Goal: Task Accomplishment & Management: Use online tool/utility

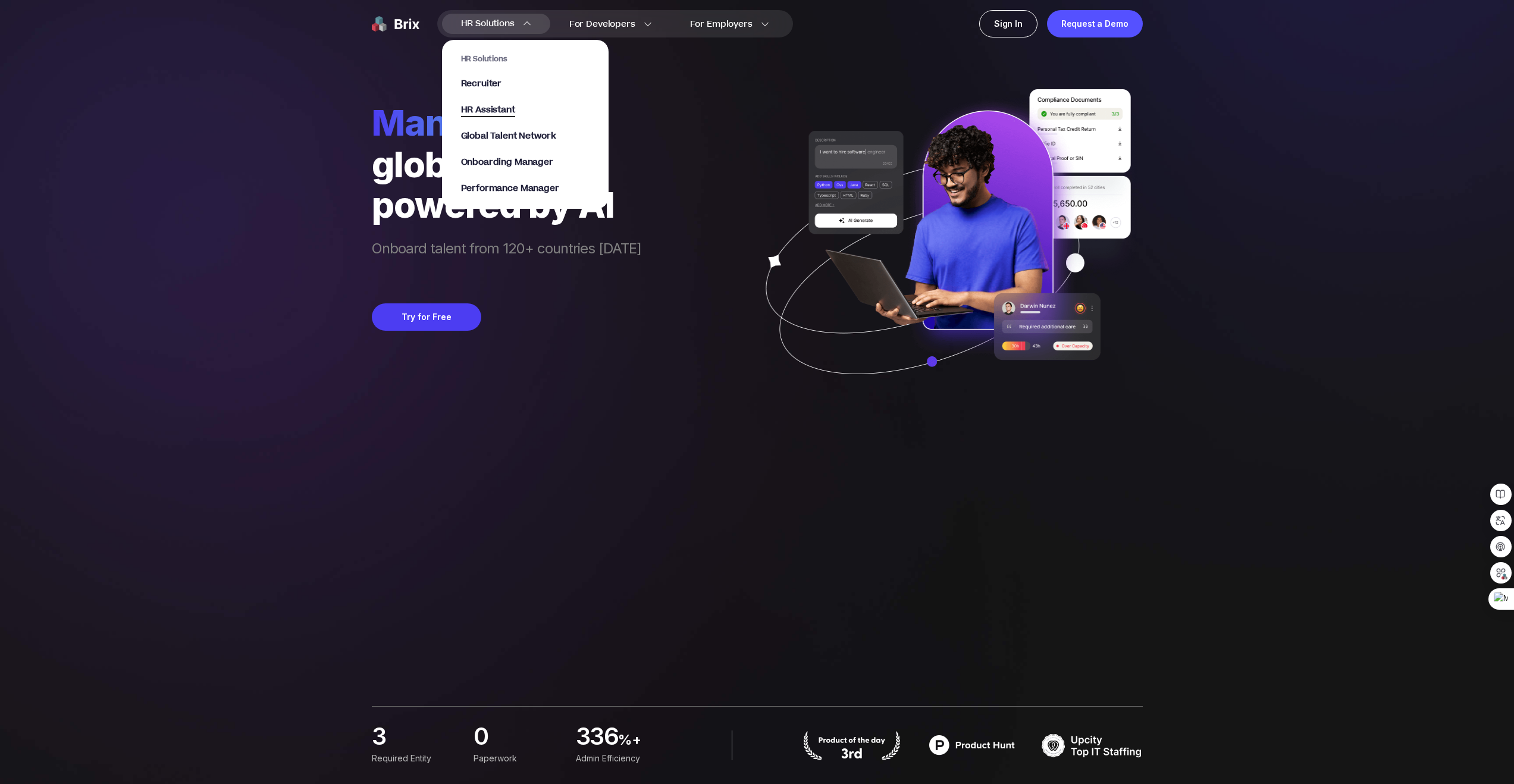
click at [501, 110] on span "HR Assistant" at bounding box center [488, 110] width 54 height 14
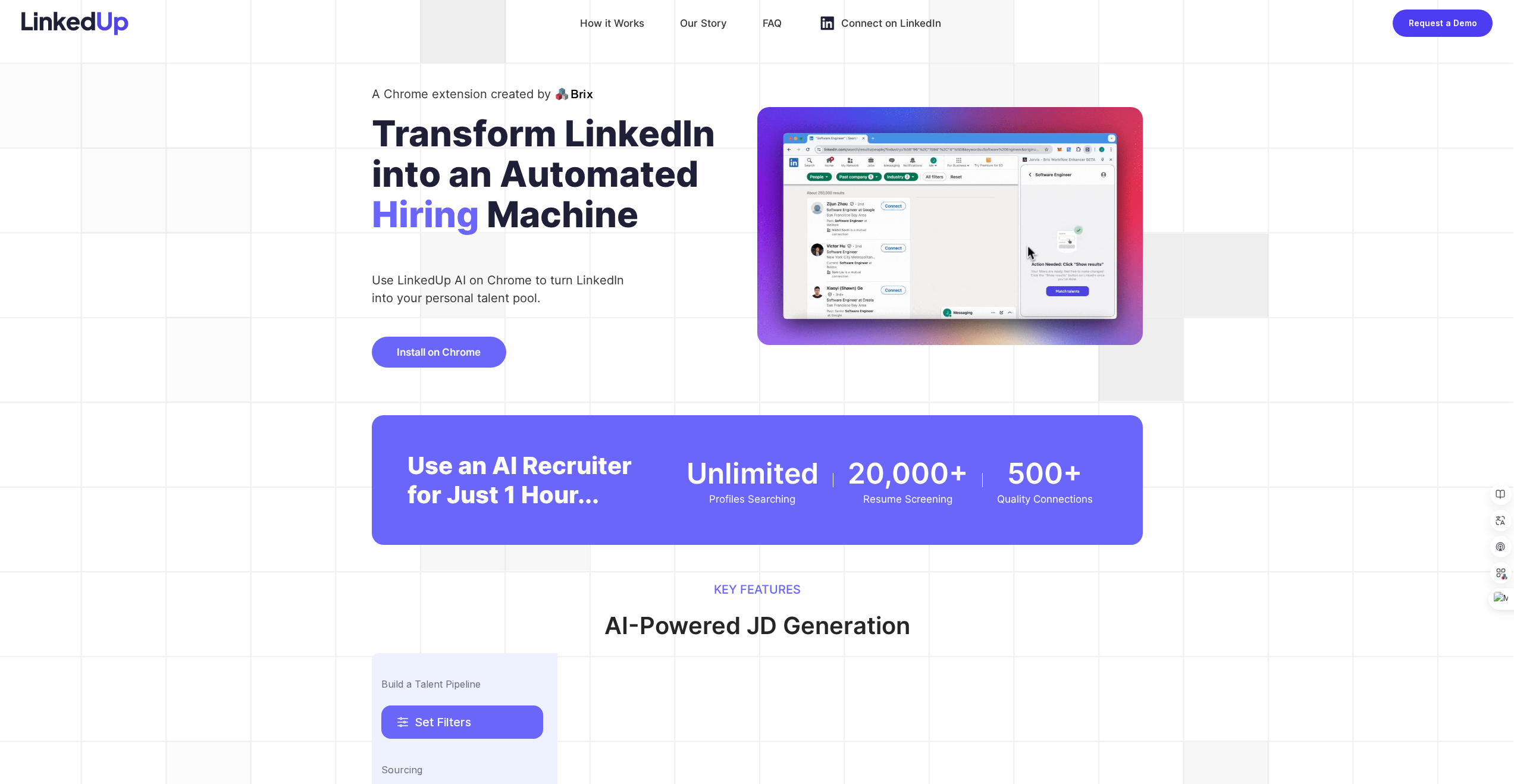
scroll to position [10, 0]
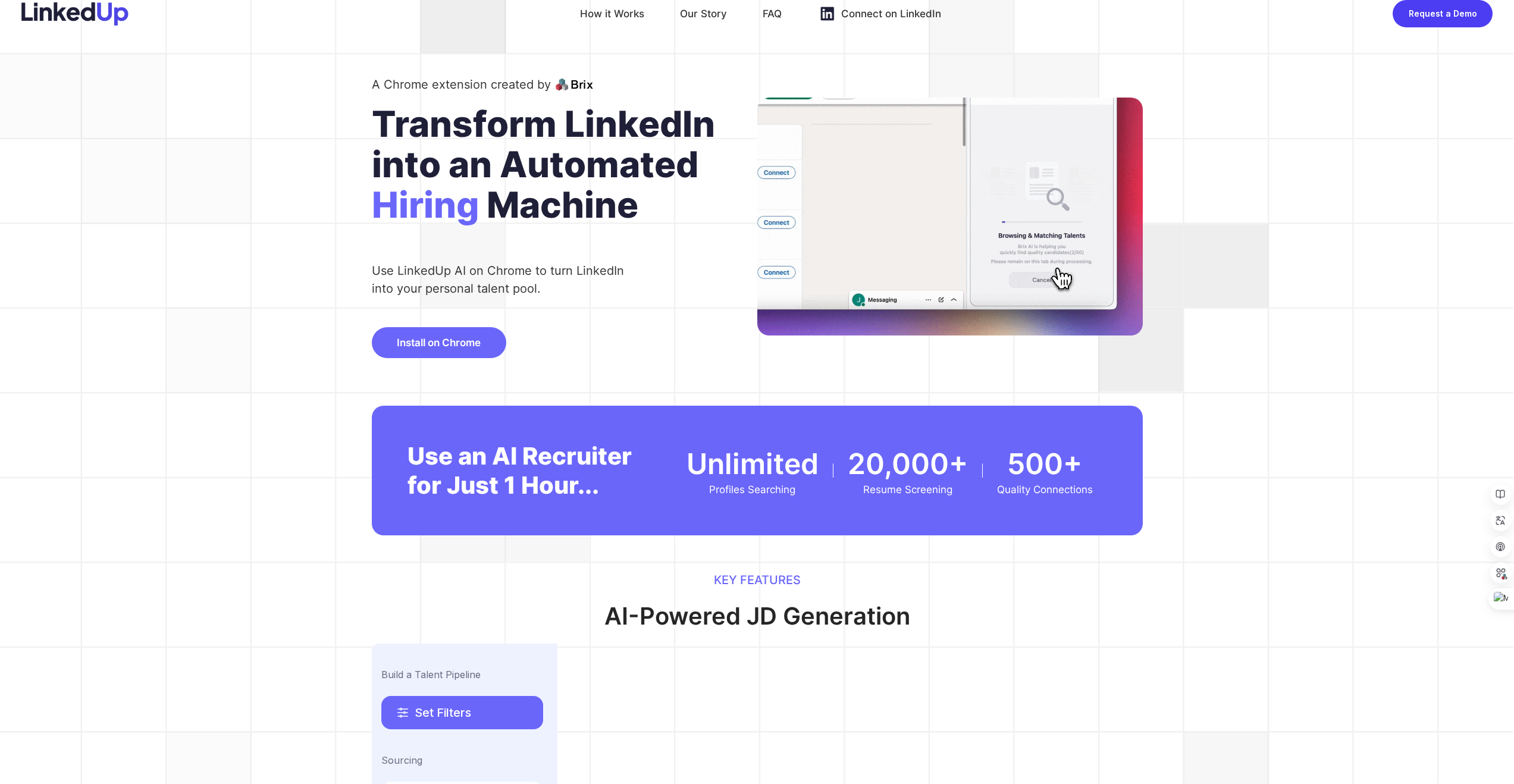
click at [479, 347] on span "Install on Chrome" at bounding box center [439, 343] width 84 height 12
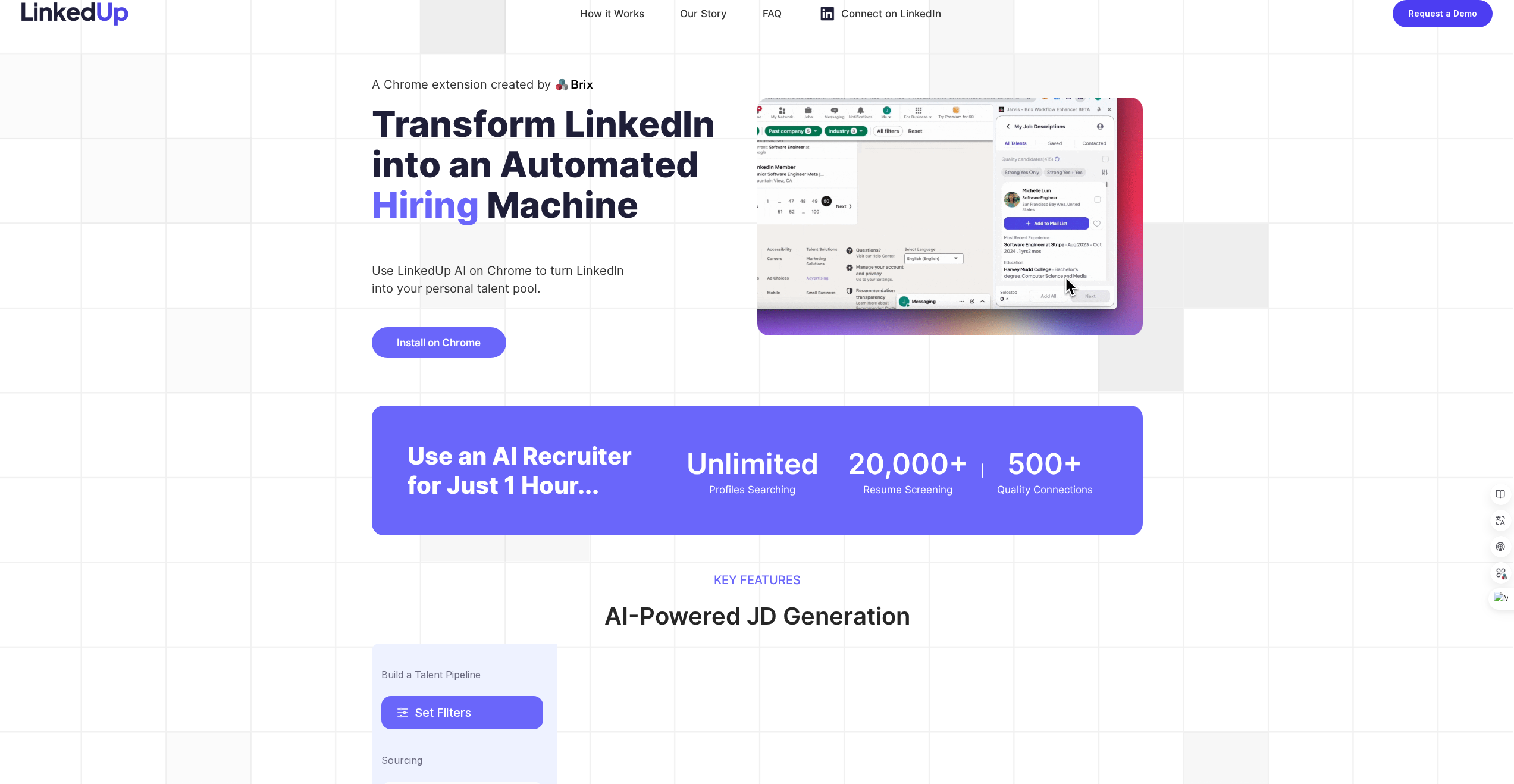
click at [469, 343] on span "Install on Chrome" at bounding box center [439, 343] width 84 height 12
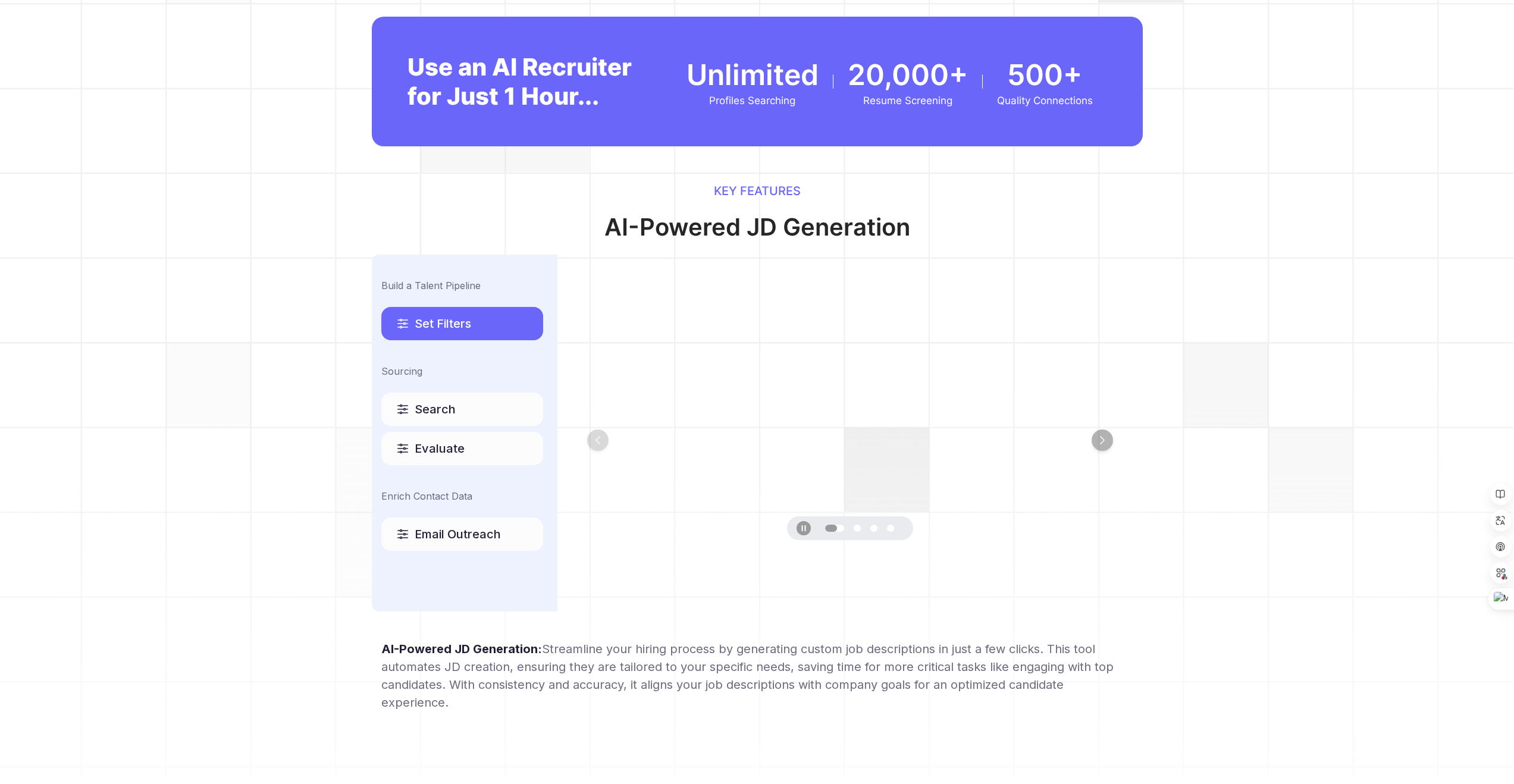
scroll to position [407, 0]
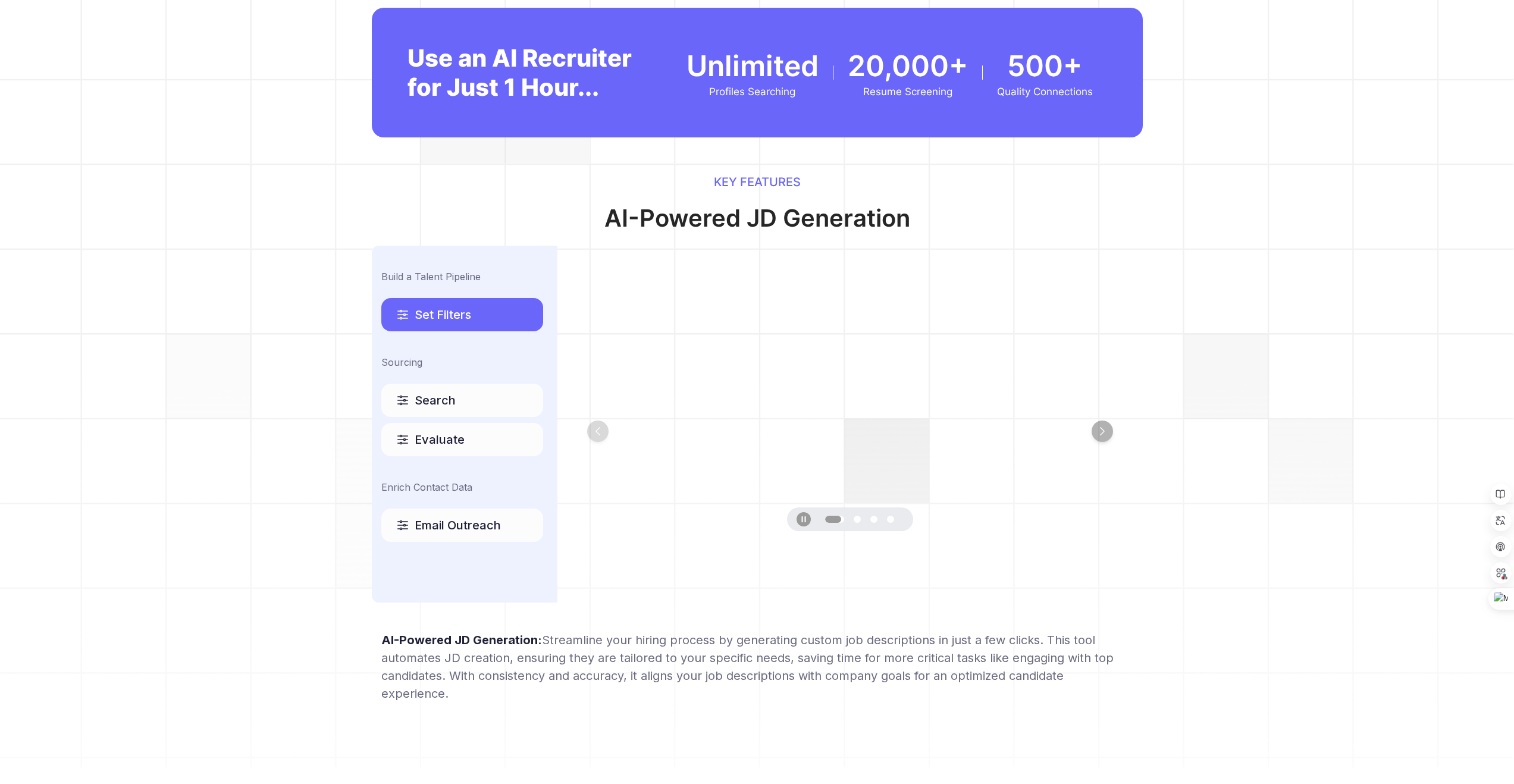
click at [448, 398] on span "Search" at bounding box center [435, 400] width 41 height 17
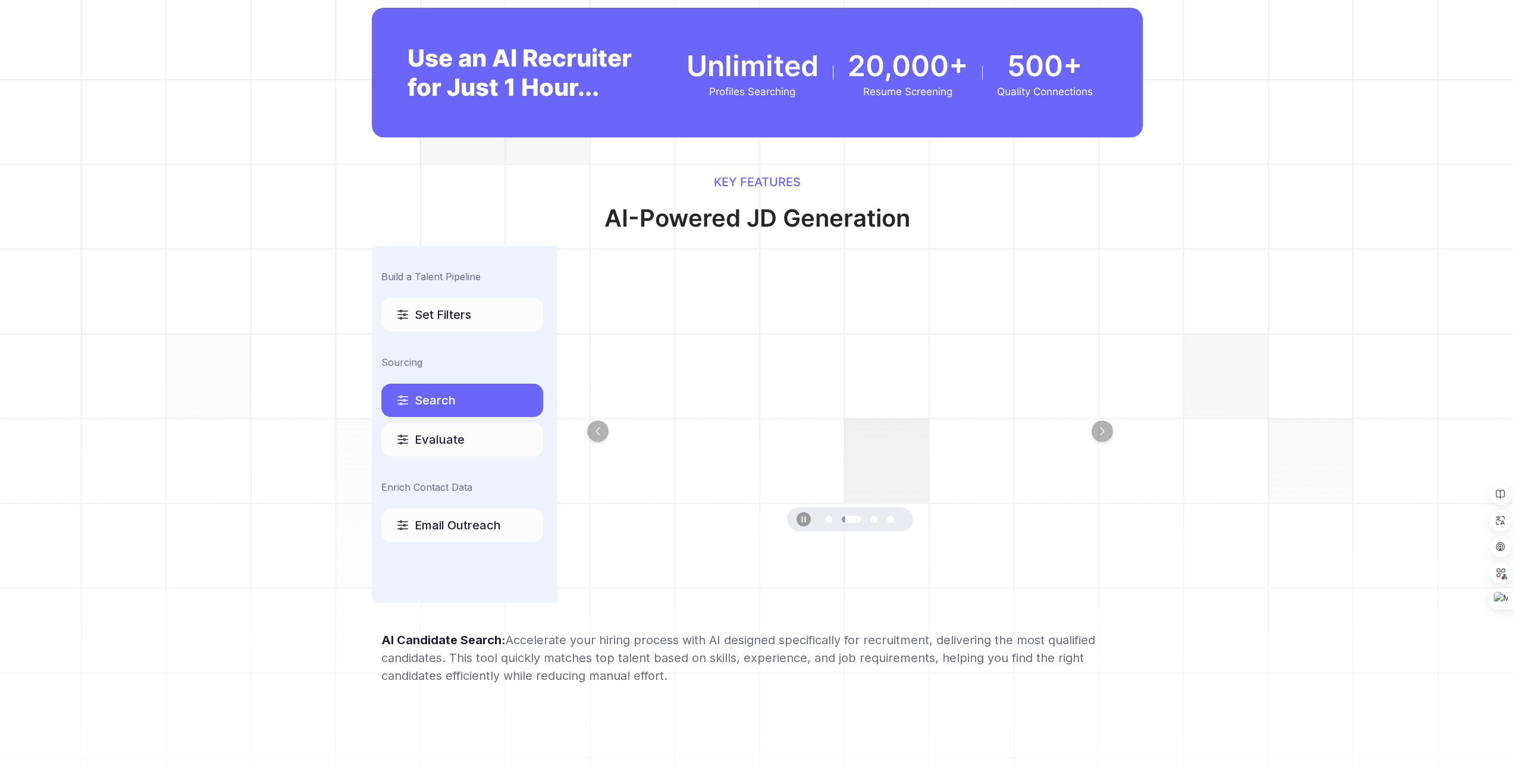
click at [453, 435] on span "Evaluate" at bounding box center [440, 440] width 50 height 17
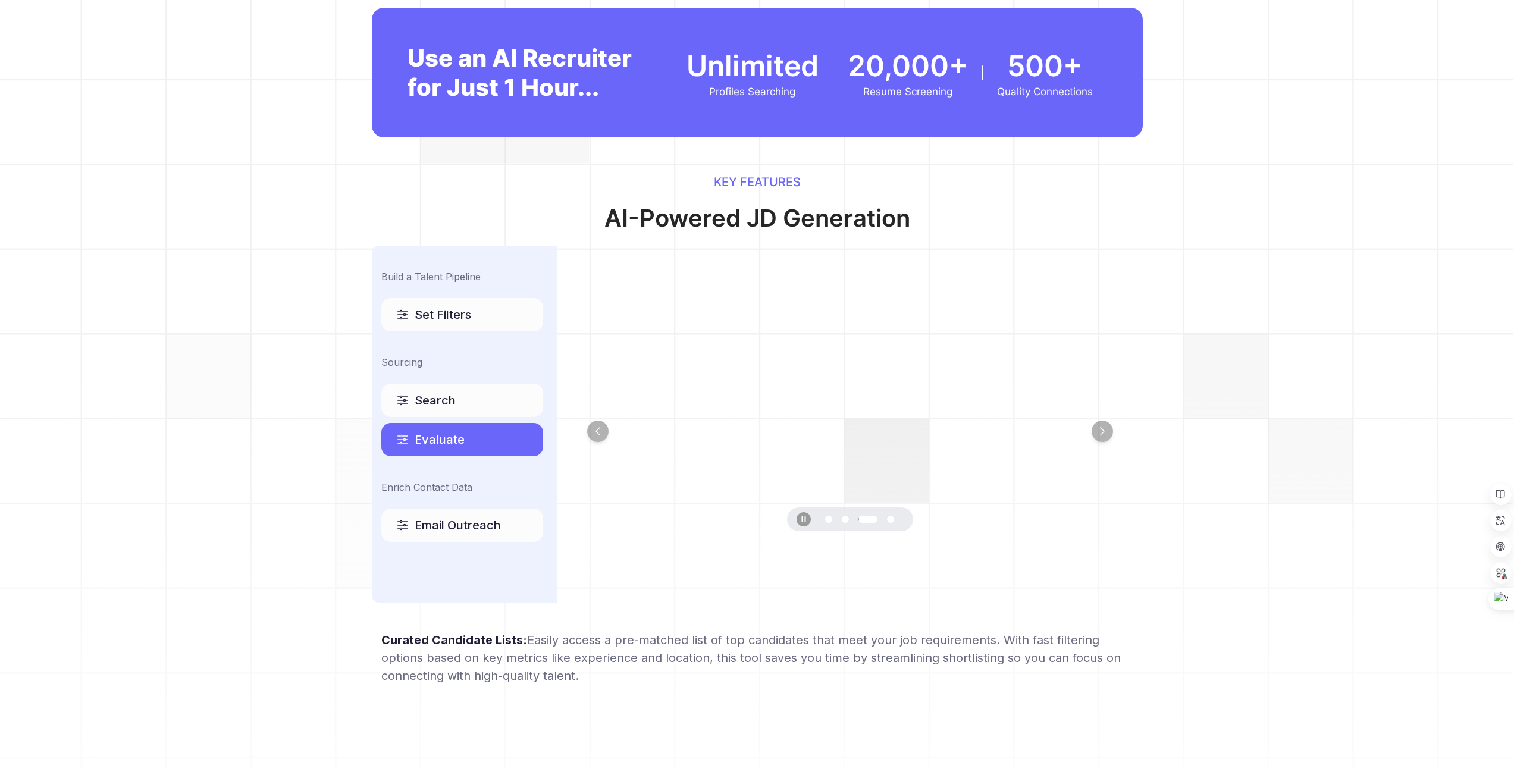
click at [460, 314] on span "Set Filters" at bounding box center [443, 315] width 57 height 17
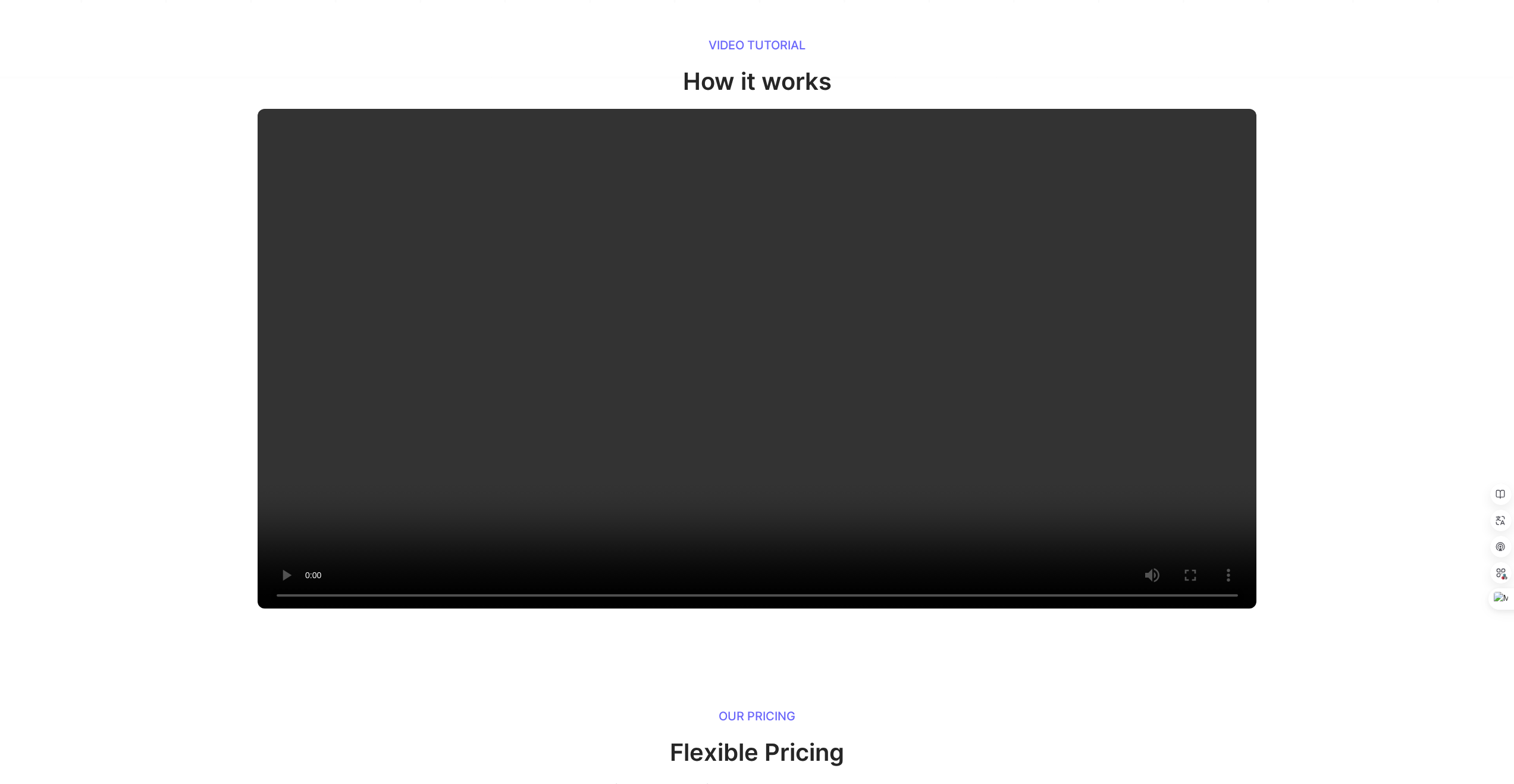
scroll to position [1202, 0]
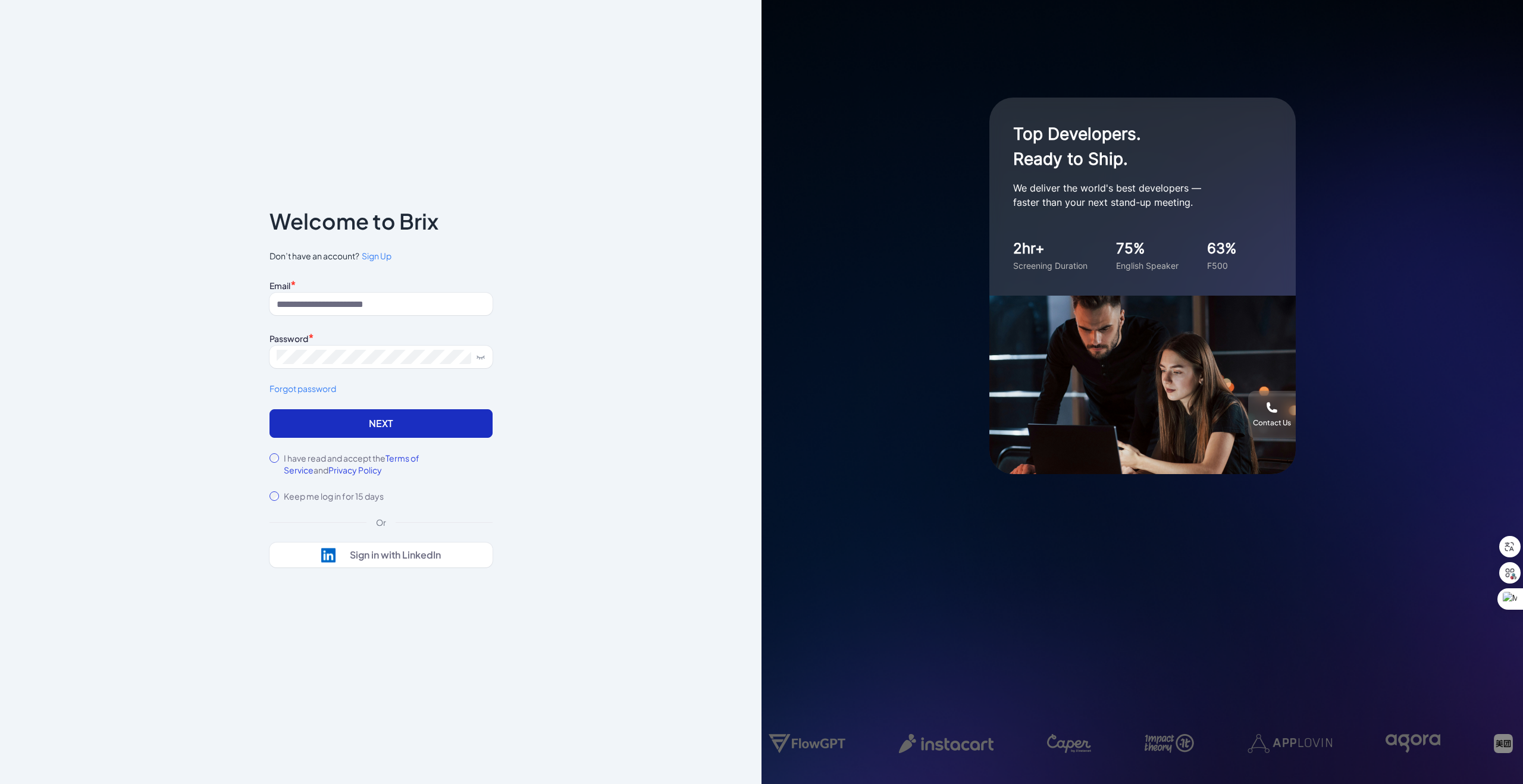
click at [359, 427] on button "Next" at bounding box center [381, 424] width 223 height 29
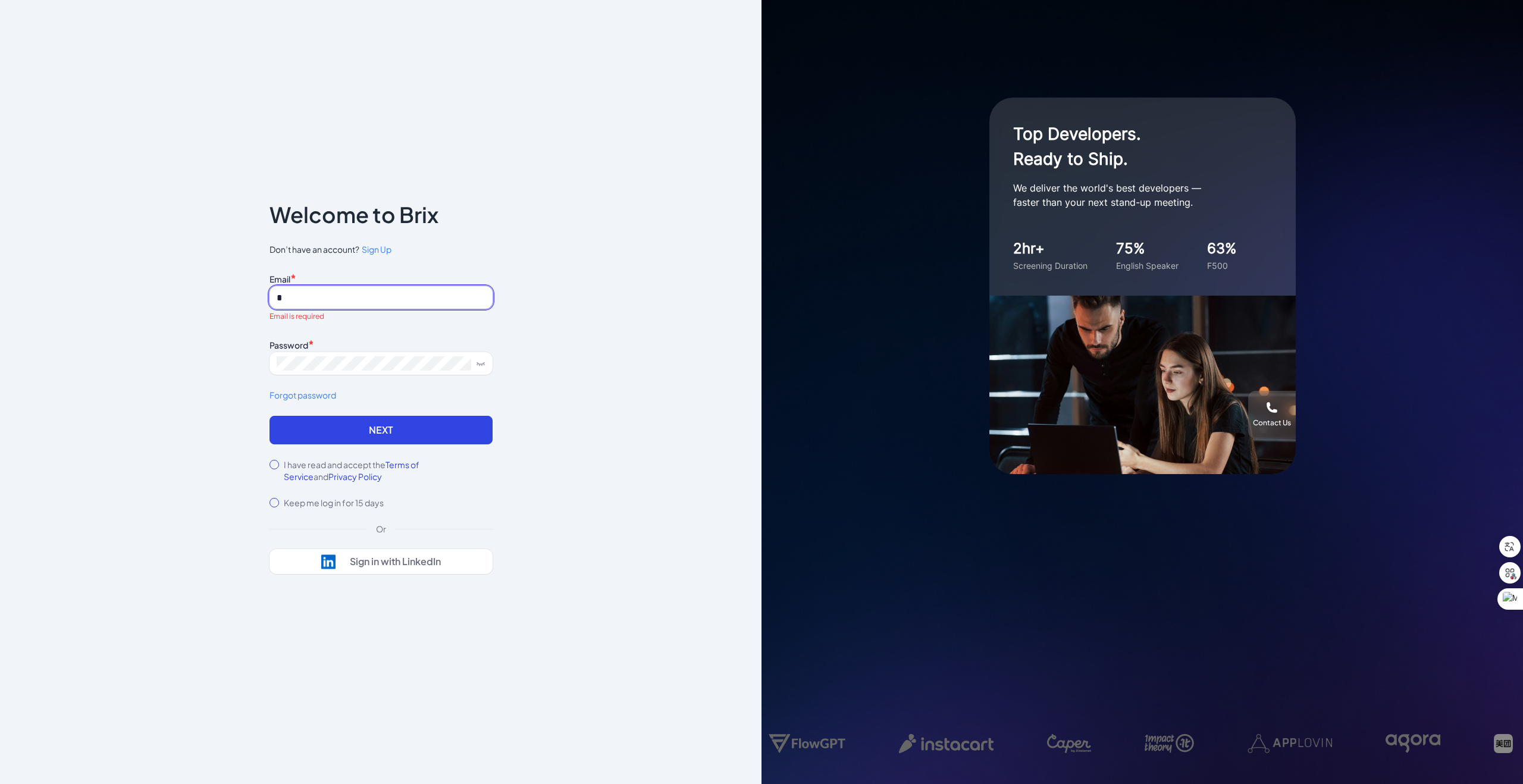
type input "*********"
click at [335, 301] on input "*********" at bounding box center [381, 297] width 223 height 23
click at [340, 301] on input at bounding box center [381, 297] width 223 height 23
click at [325, 299] on input at bounding box center [381, 297] width 223 height 23
type input "**********"
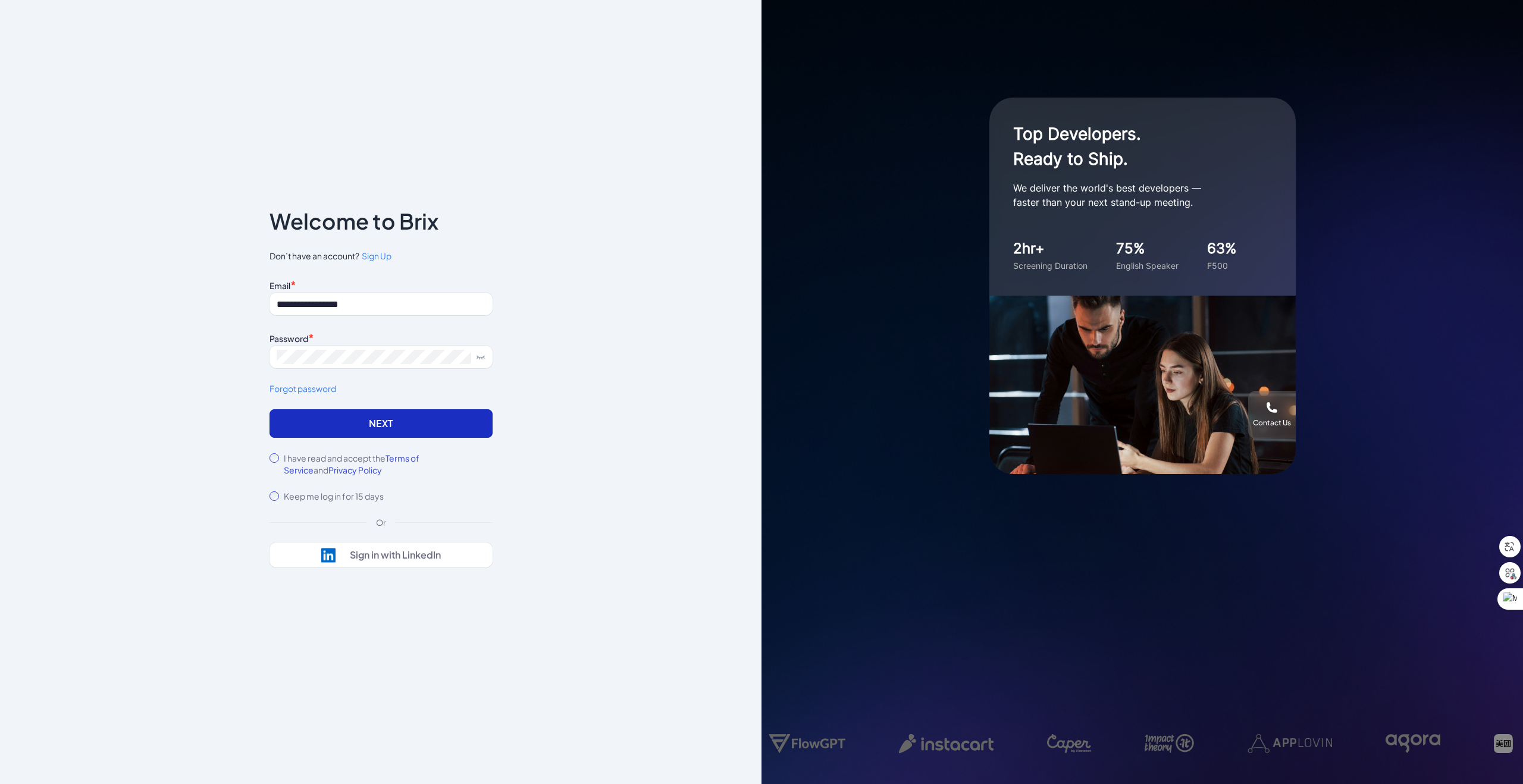
click at [352, 432] on button "Next" at bounding box center [381, 424] width 223 height 29
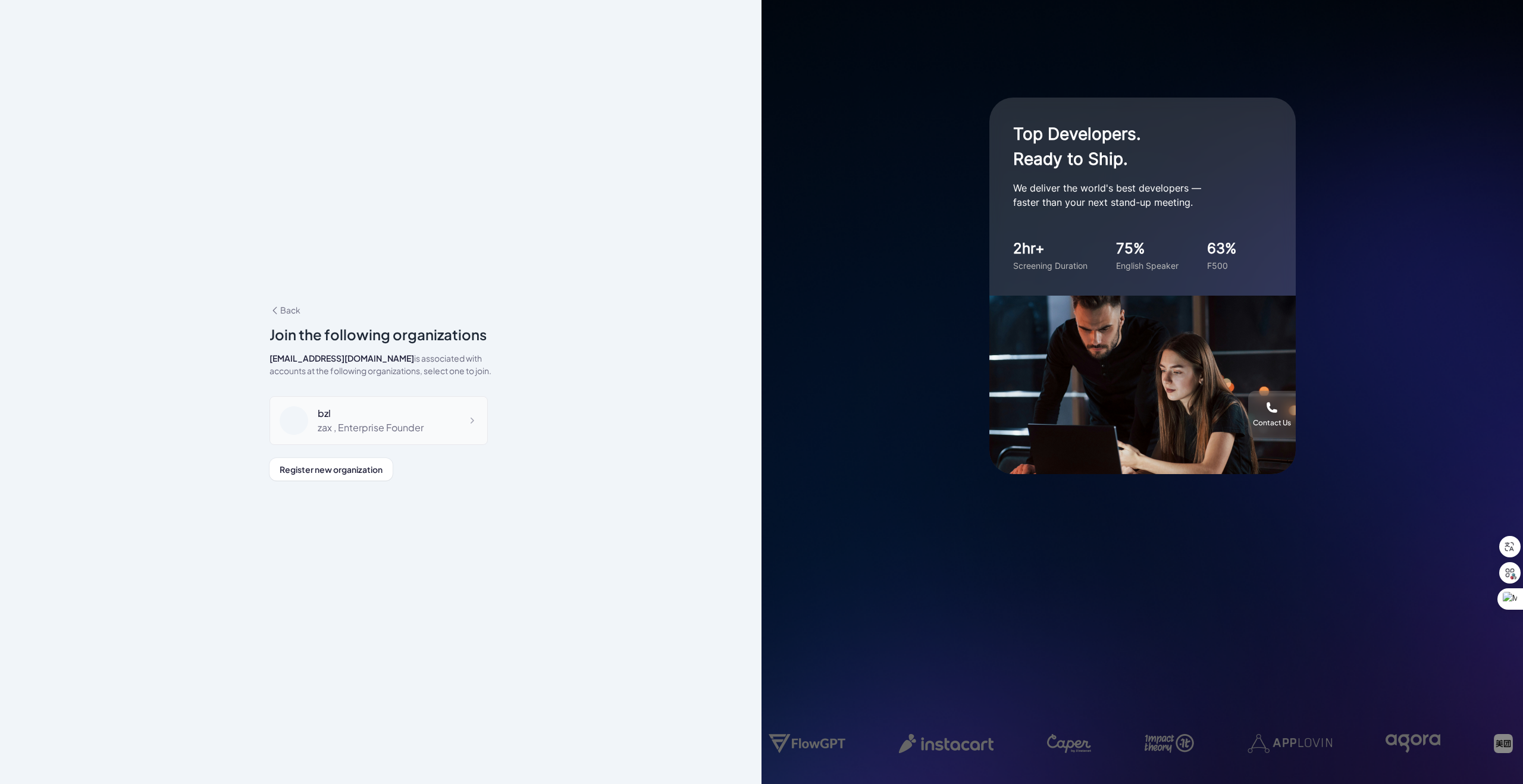
click at [430, 416] on div "bzl zax , Enterprise Founder" at bounding box center [378, 421] width 218 height 49
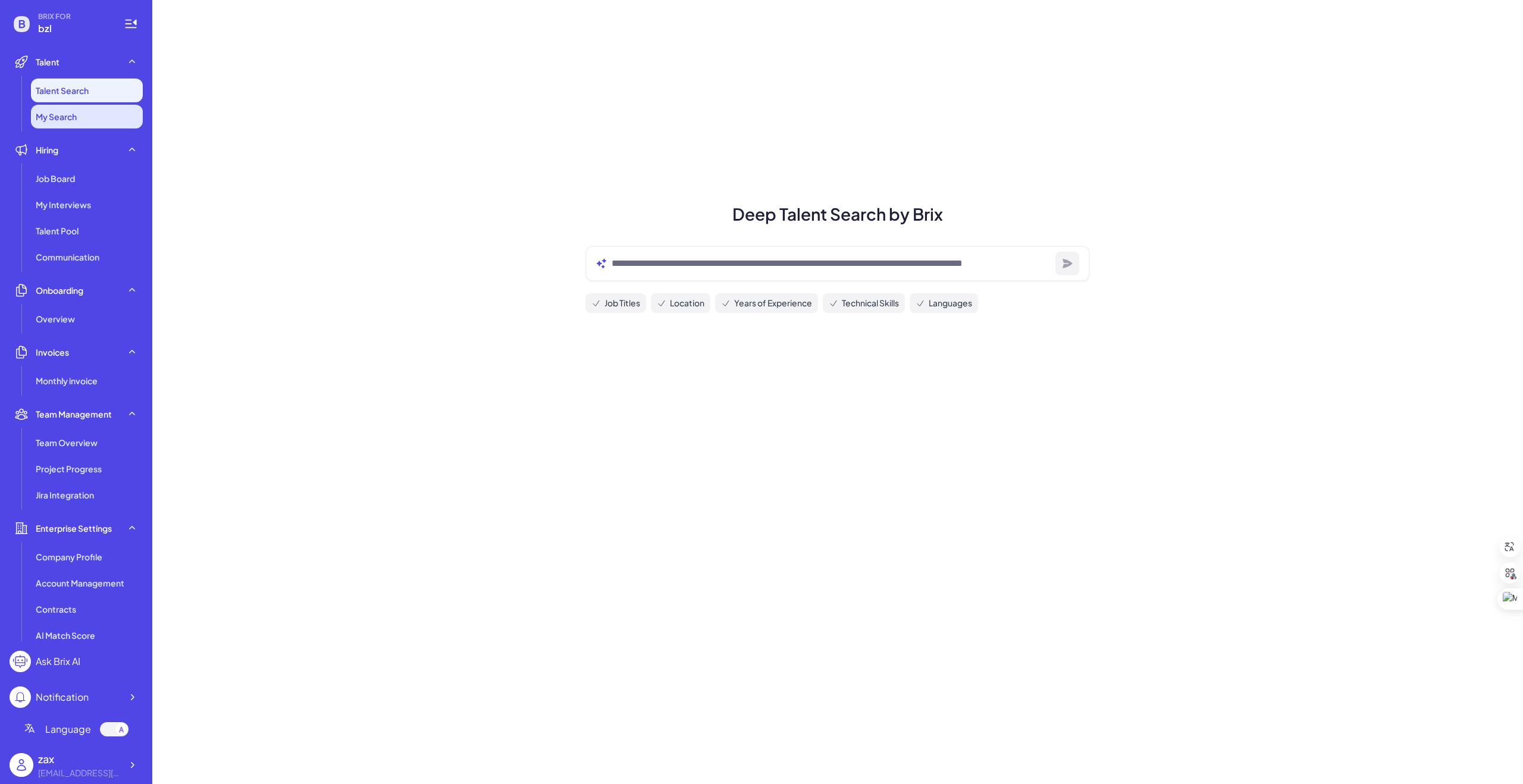
click at [65, 122] on span "My Search" at bounding box center [56, 117] width 41 height 12
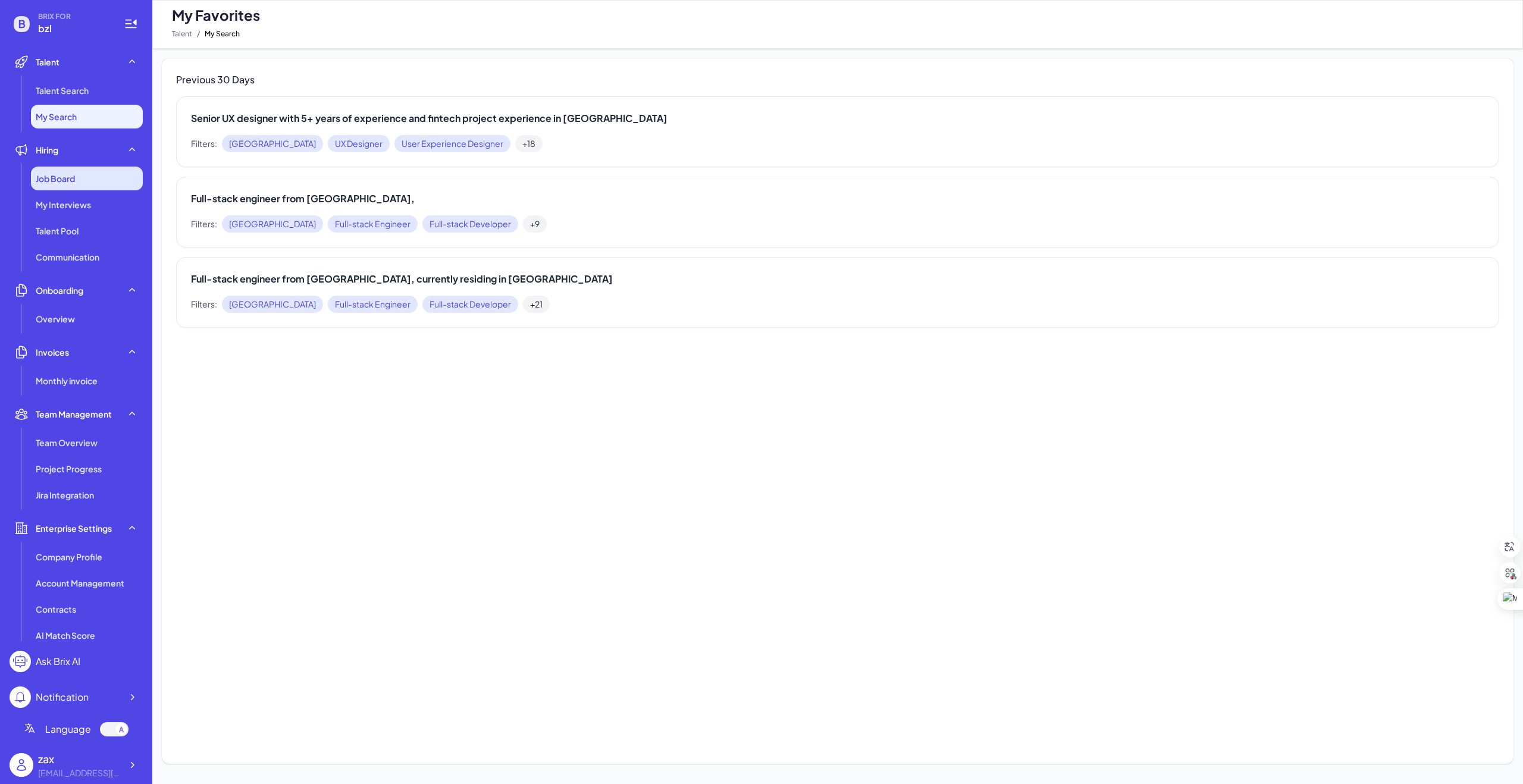
click at [68, 178] on span "Job Board" at bounding box center [55, 179] width 39 height 12
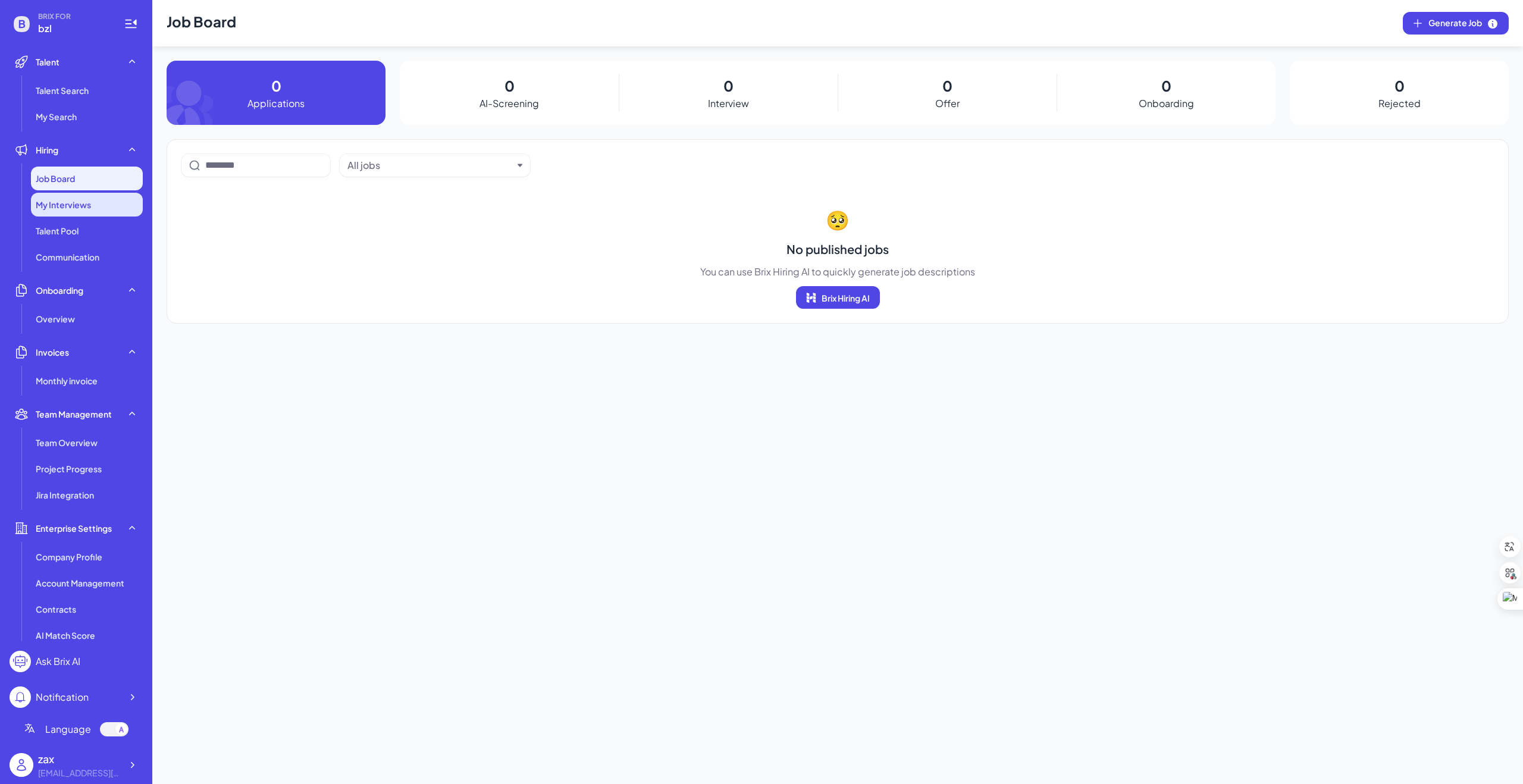
click at [68, 206] on span "My Interviews" at bounding box center [63, 205] width 55 height 12
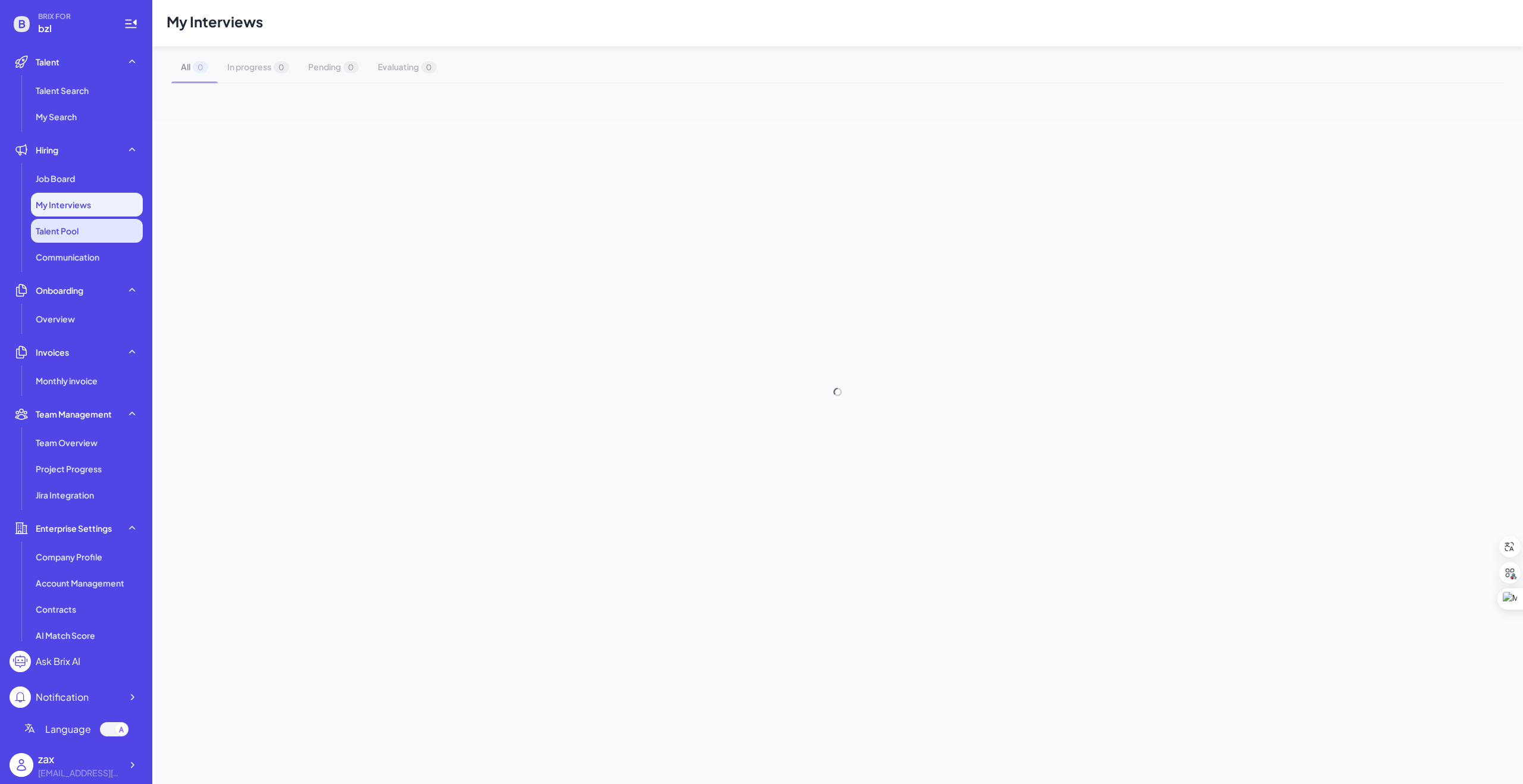
click at [68, 223] on li "Talent Pool" at bounding box center [87, 231] width 112 height 24
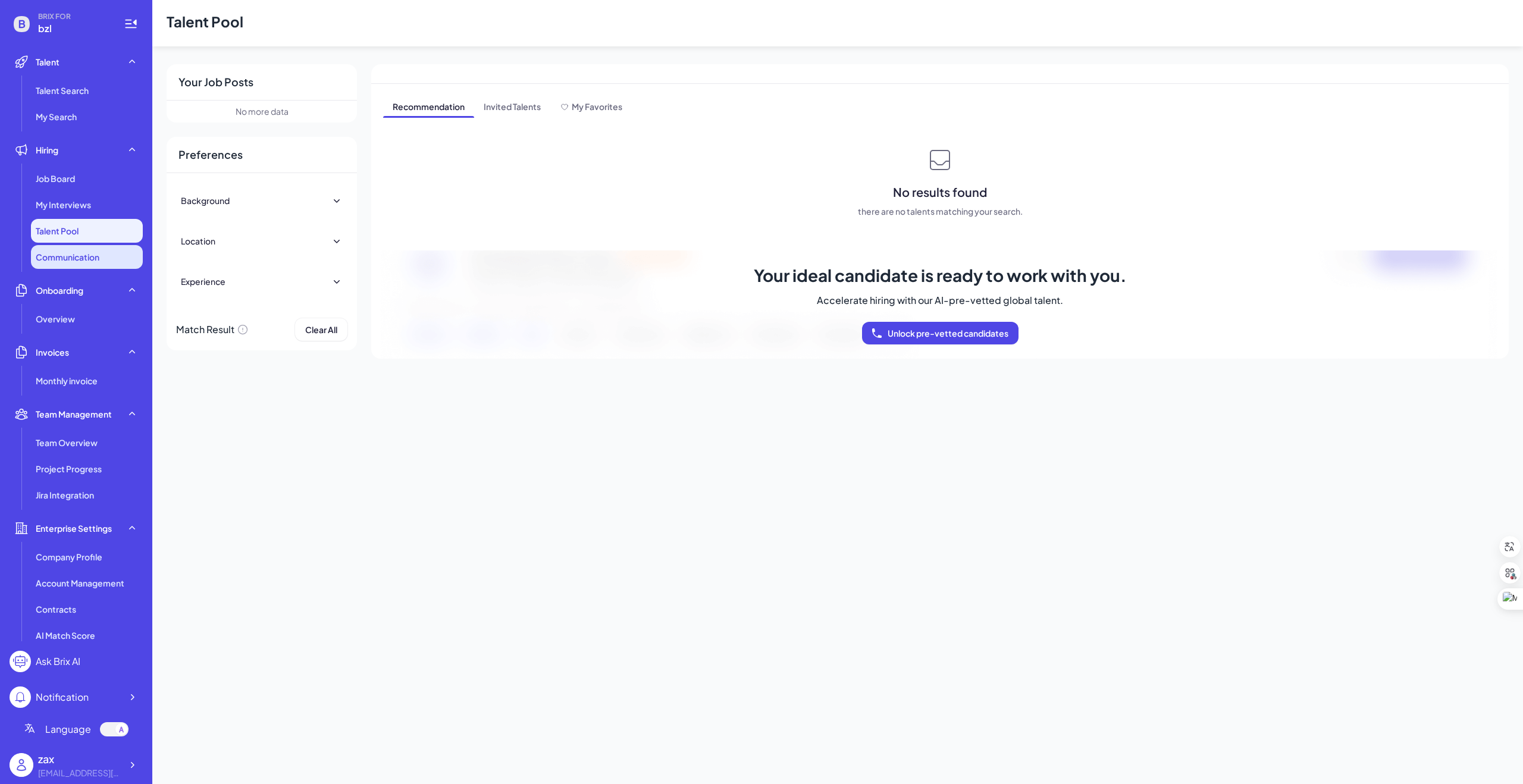
click at [69, 257] on span "Communication" at bounding box center [67, 257] width 64 height 12
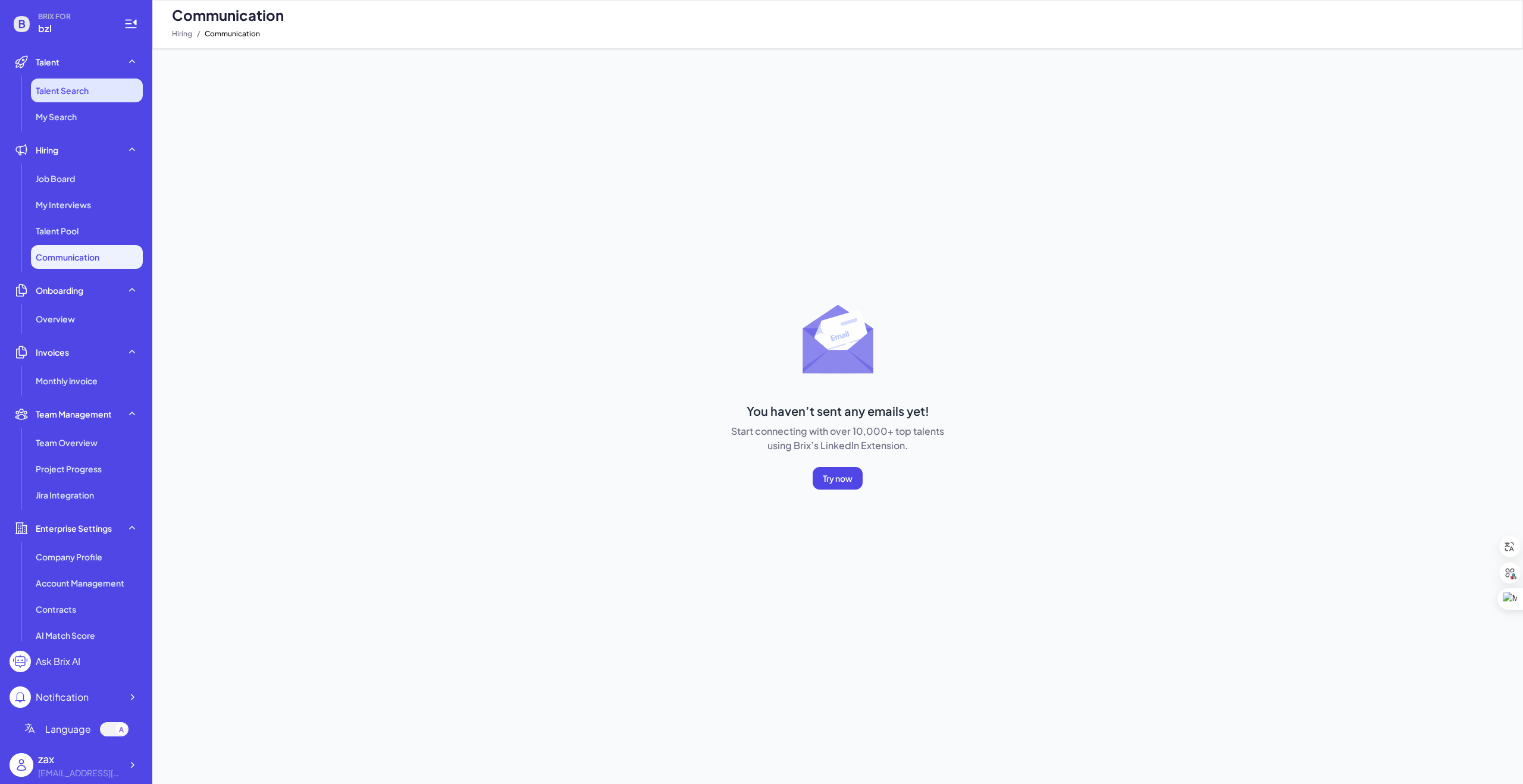
click at [57, 91] on span "Talent Search" at bounding box center [62, 91] width 53 height 12
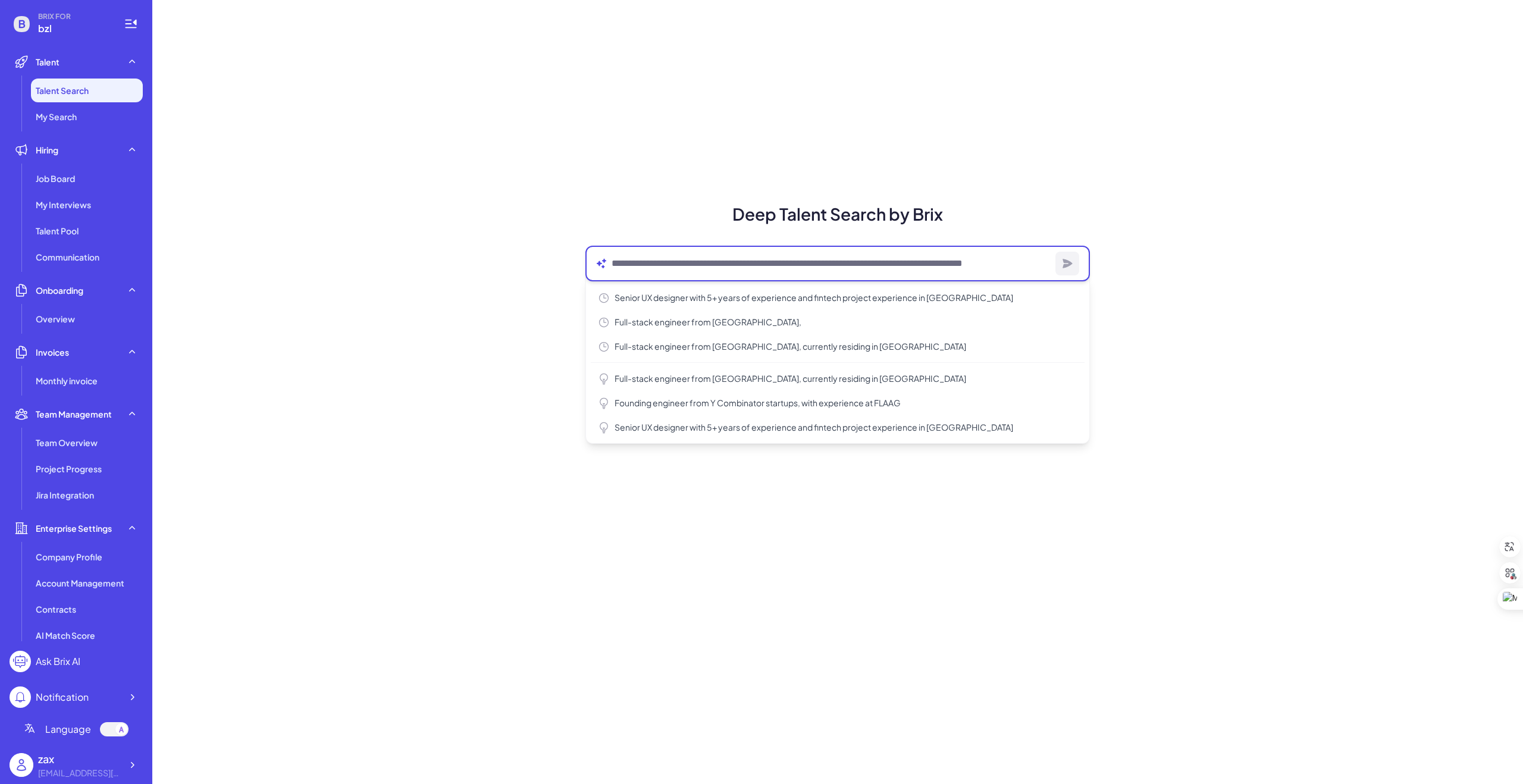
click at [702, 260] on textarea at bounding box center [831, 263] width 439 height 14
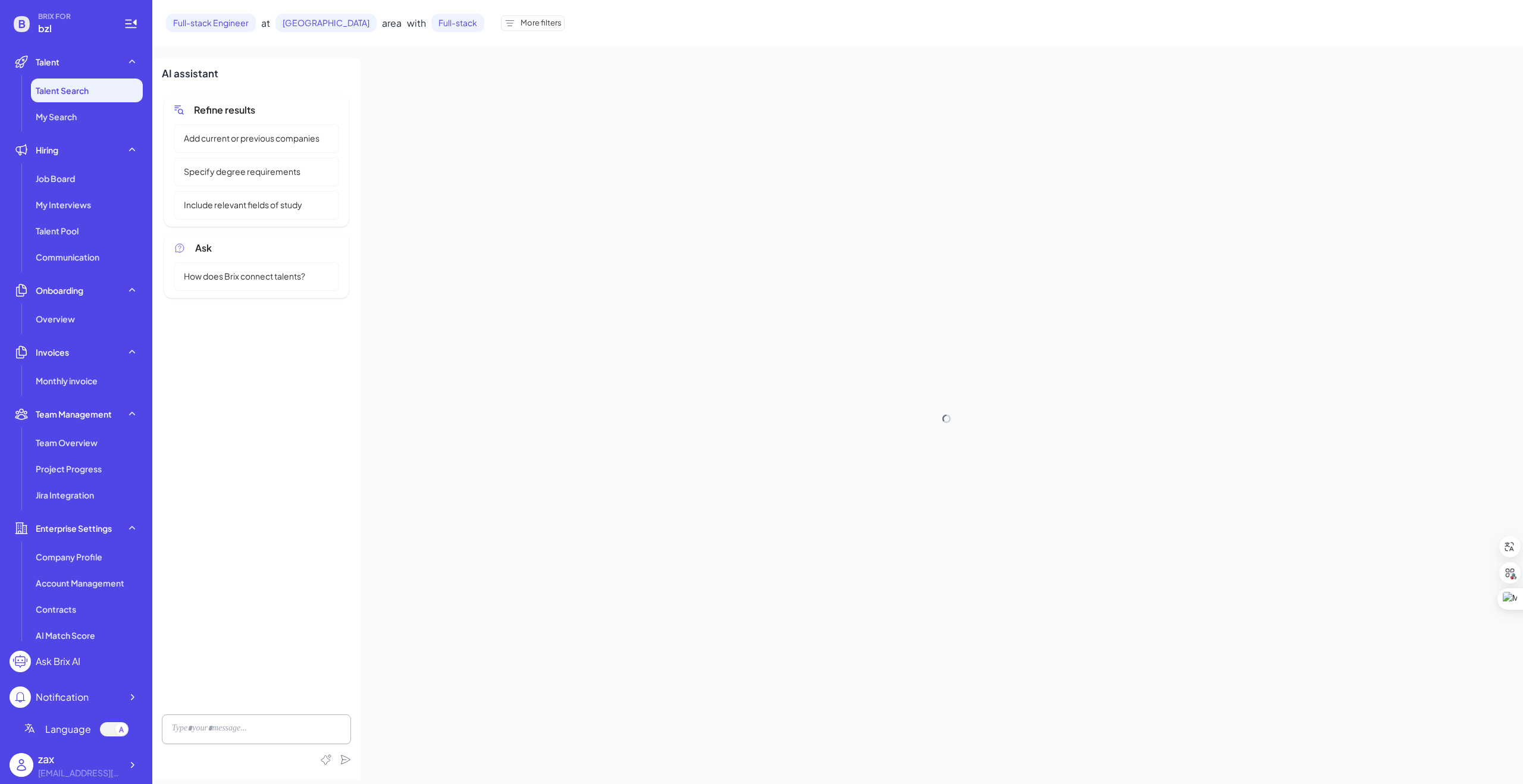
click at [302, 605] on div "Refine results Add current or previous companies Specify degree requirements In…" at bounding box center [257, 399] width 189 height 612
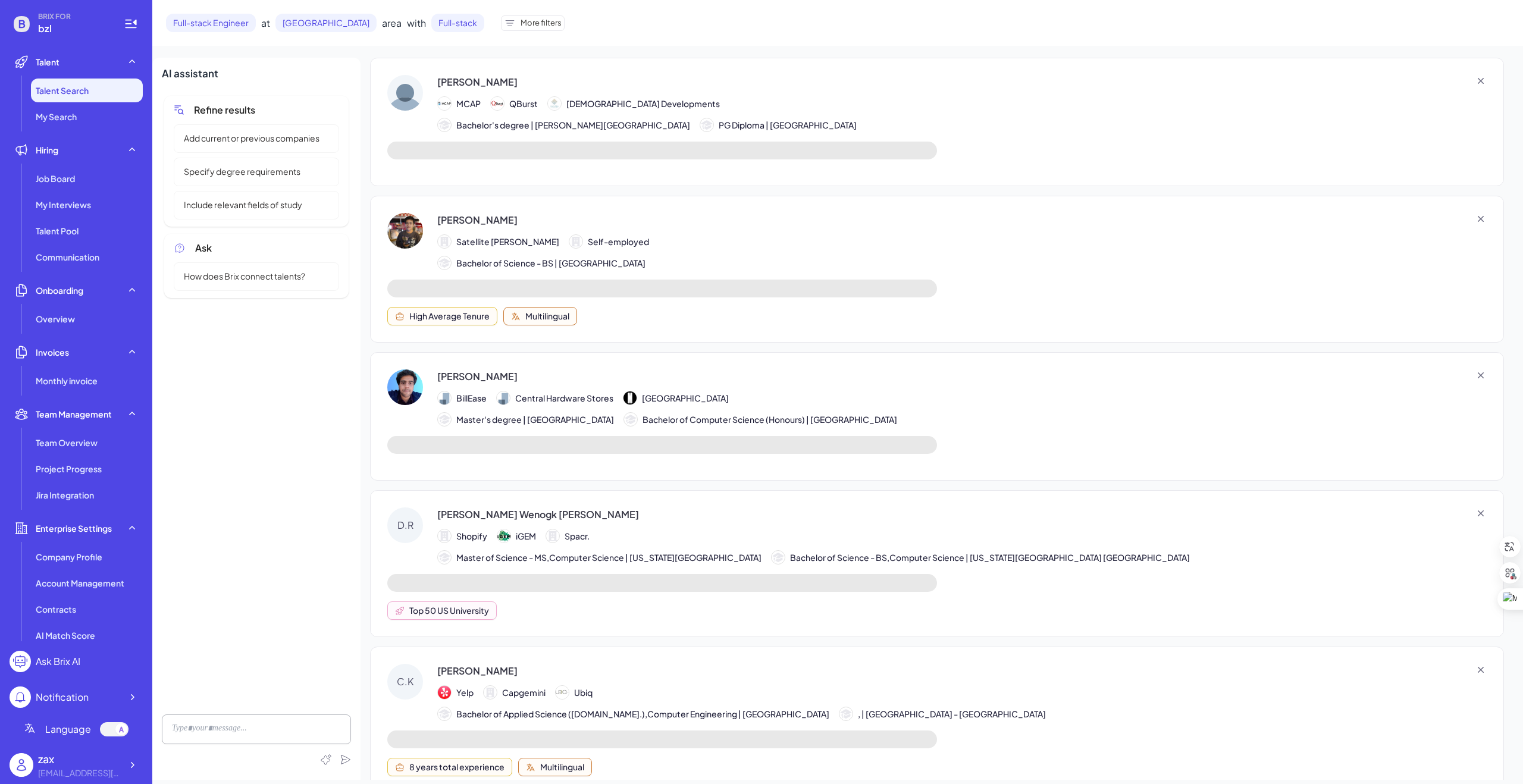
click at [66, 662] on div "Ask Brix AI" at bounding box center [58, 661] width 45 height 14
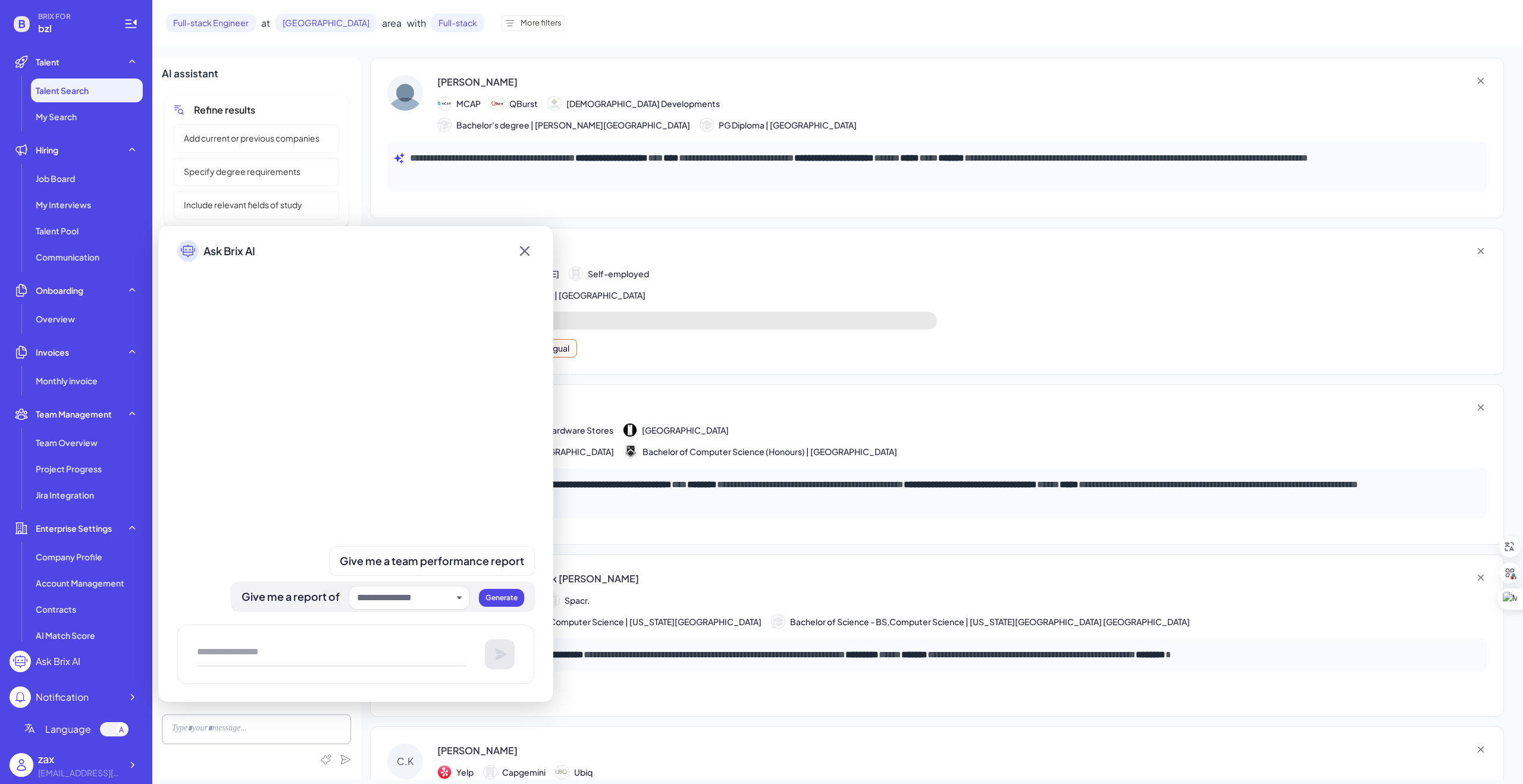
click at [458, 595] on div at bounding box center [409, 598] width 120 height 23
click at [421, 599] on input "text" at bounding box center [405, 598] width 95 height 14
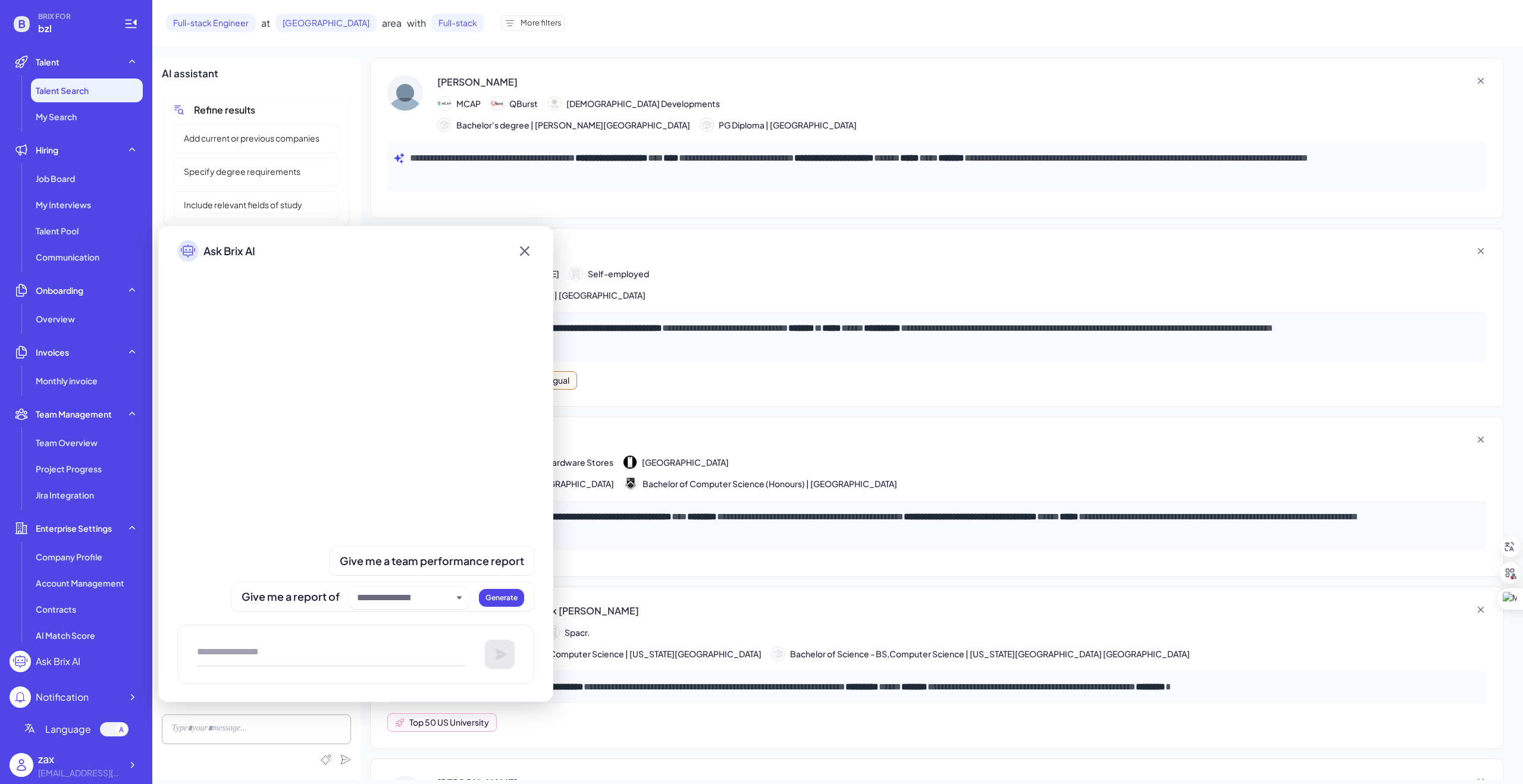
click at [529, 254] on icon at bounding box center [525, 251] width 19 height 21
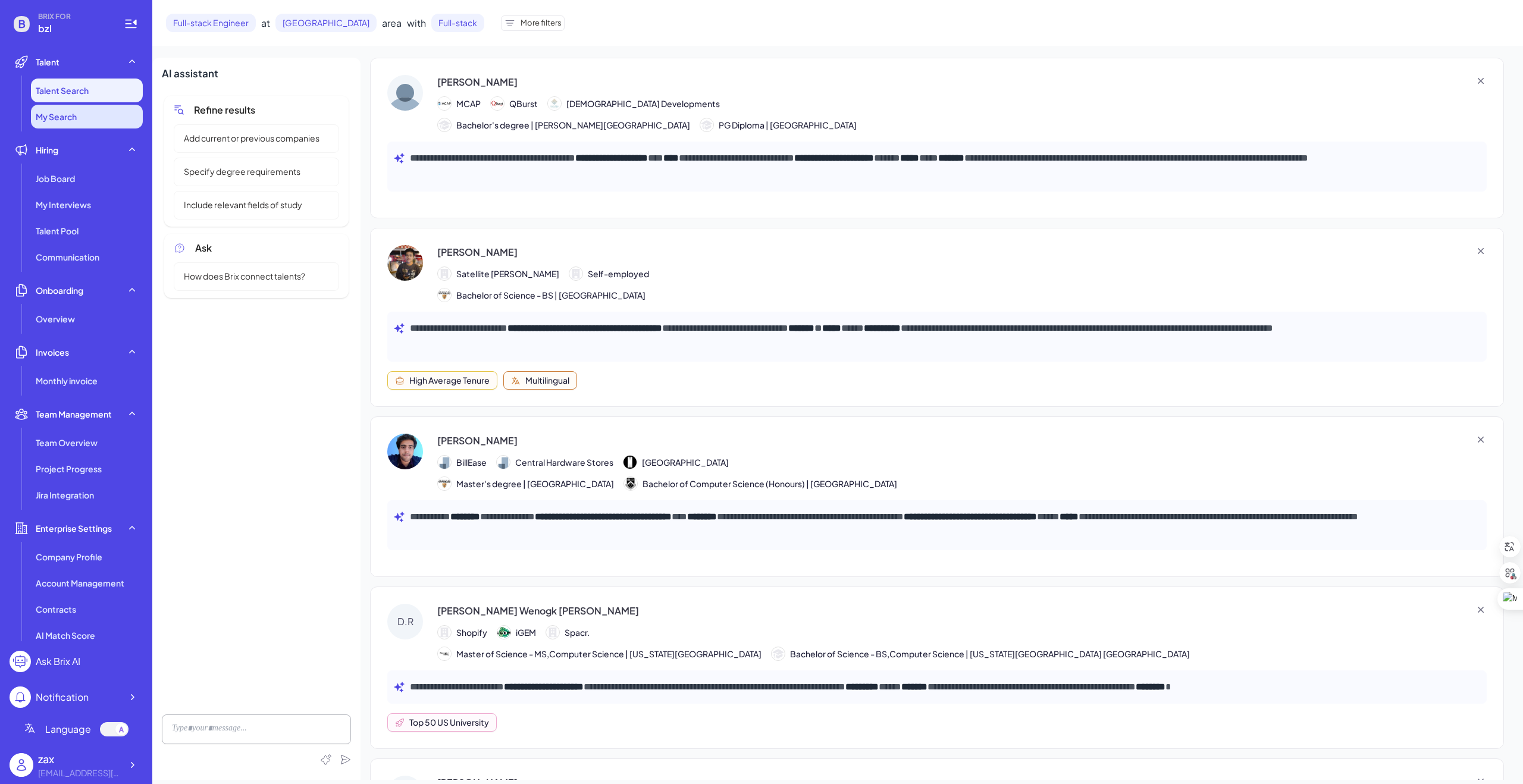
click at [79, 117] on li "My Search" at bounding box center [87, 117] width 112 height 24
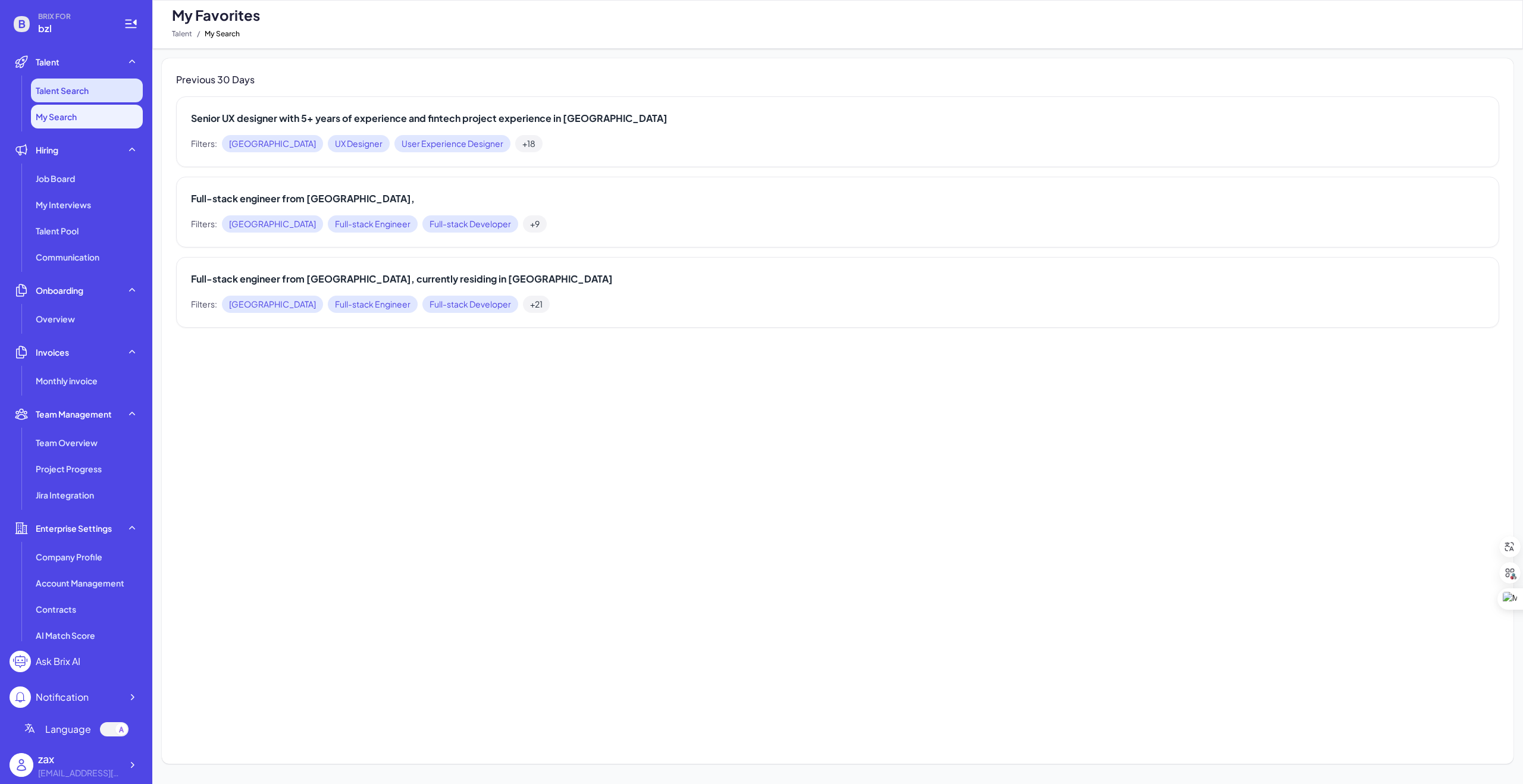
click at [77, 89] on span "Talent Search" at bounding box center [62, 91] width 53 height 12
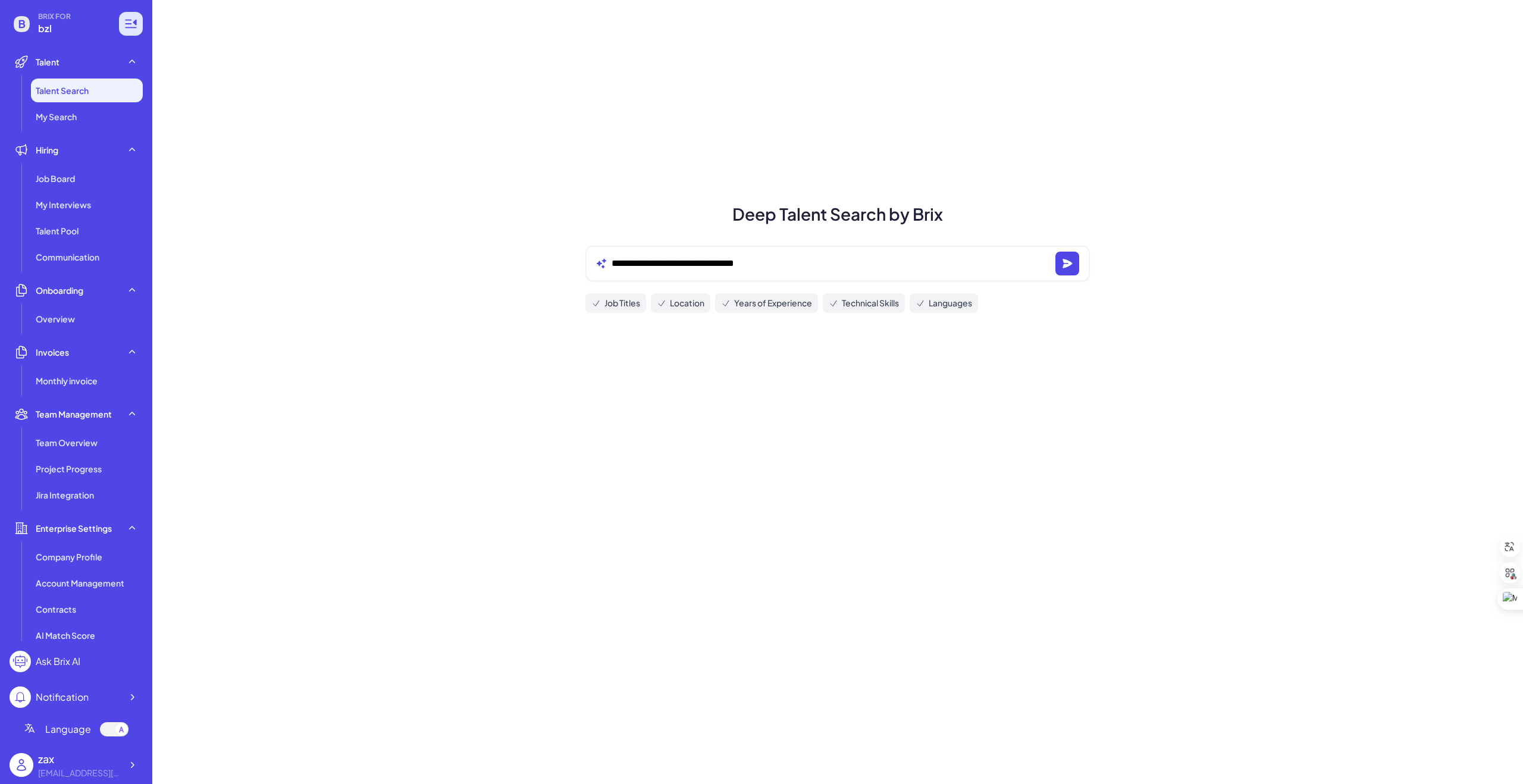
click at [128, 29] on icon at bounding box center [131, 24] width 14 height 14
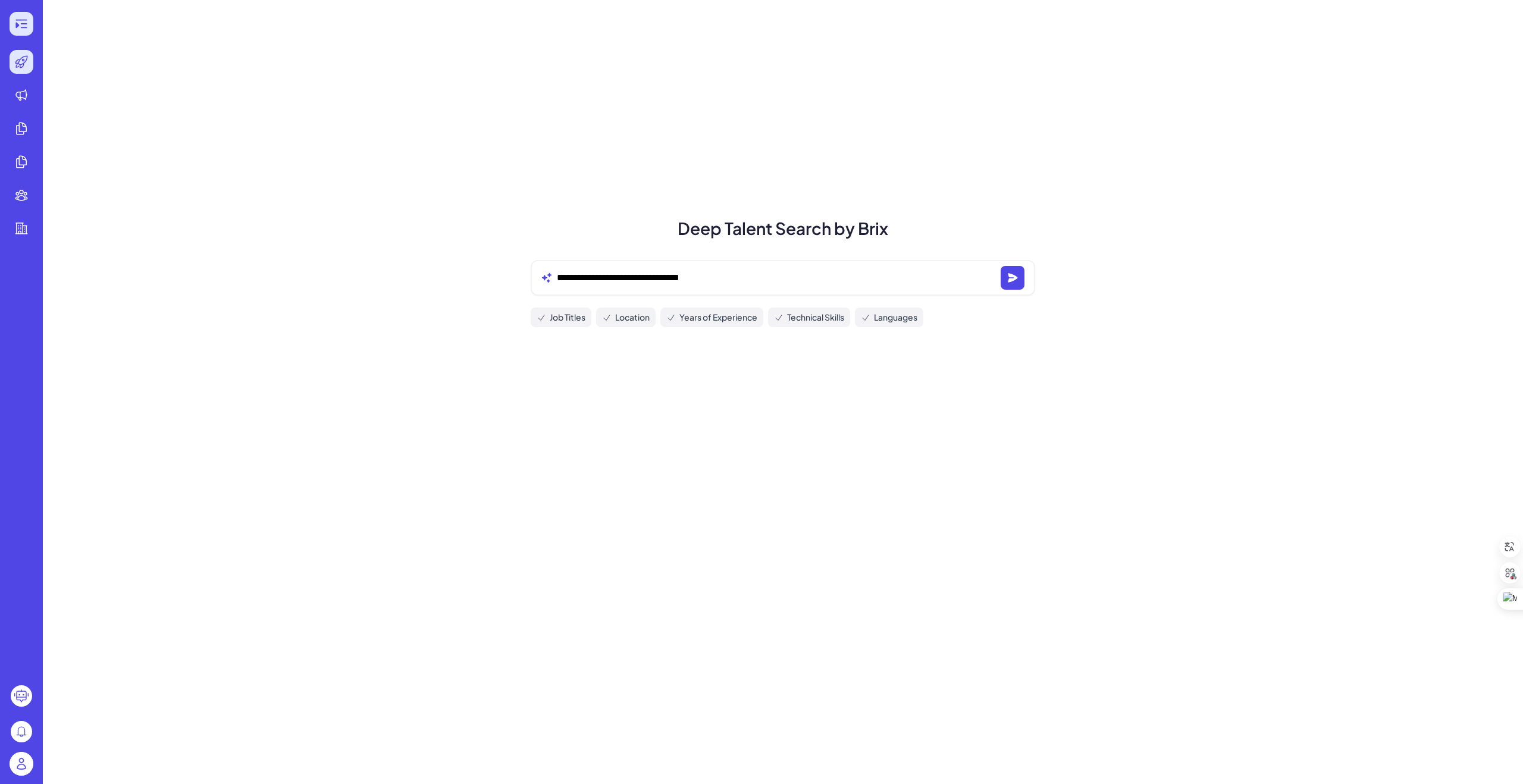
click at [21, 22] on icon at bounding box center [21, 24] width 14 height 14
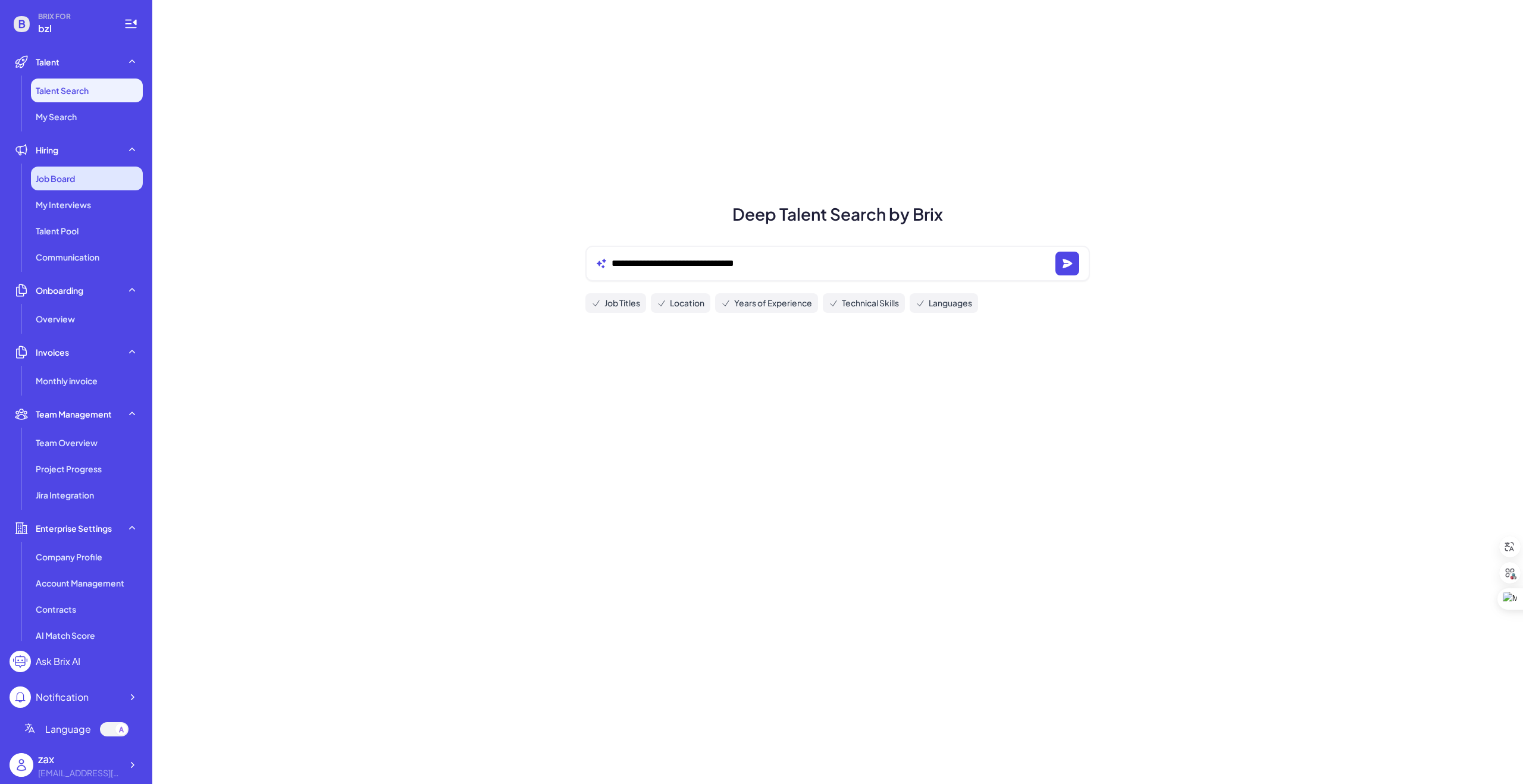
click at [75, 188] on div "Job Board" at bounding box center [87, 179] width 112 height 24
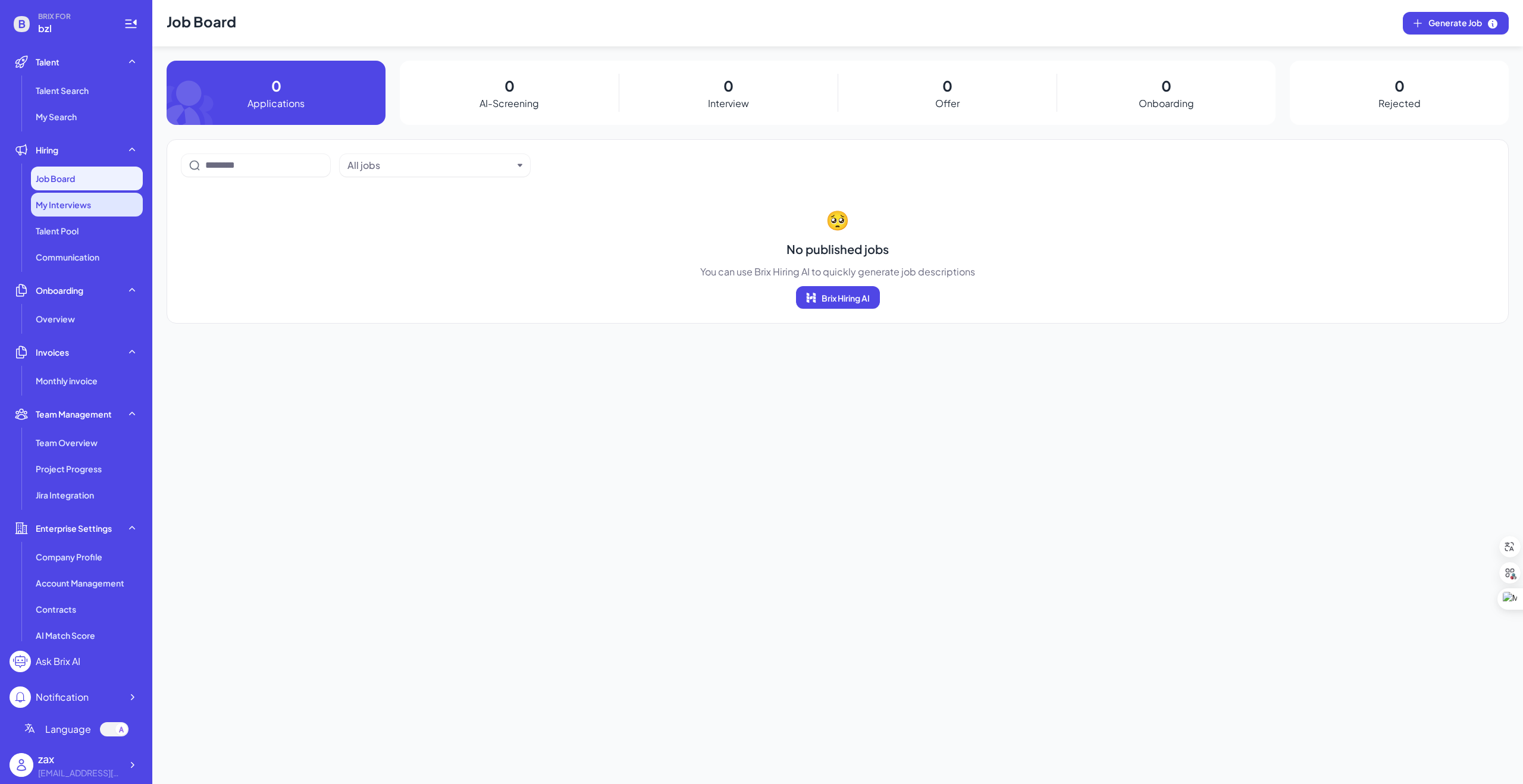
click at [76, 209] on span "My Interviews" at bounding box center [63, 205] width 55 height 12
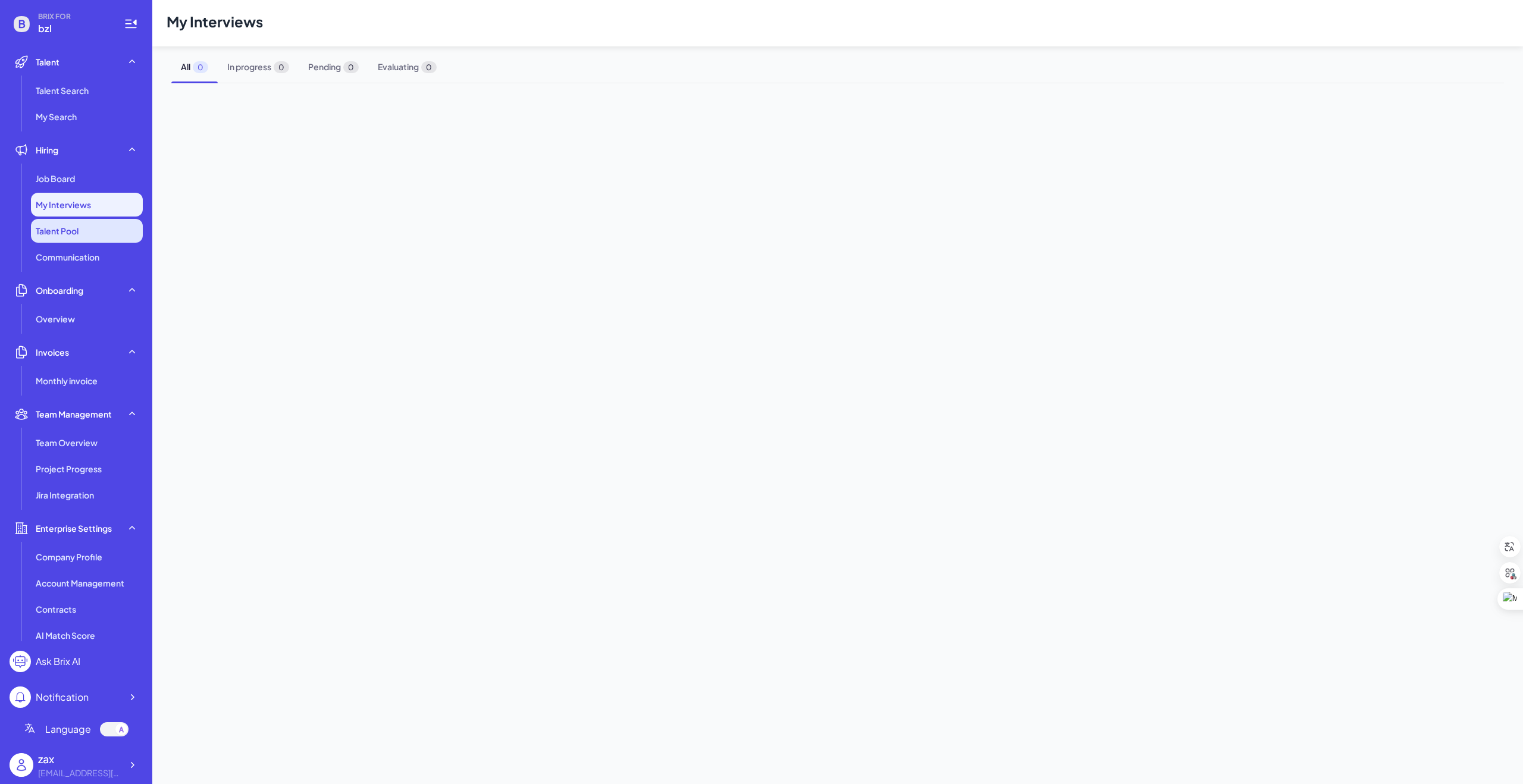
click at [72, 233] on span "Talent Pool" at bounding box center [57, 231] width 43 height 12
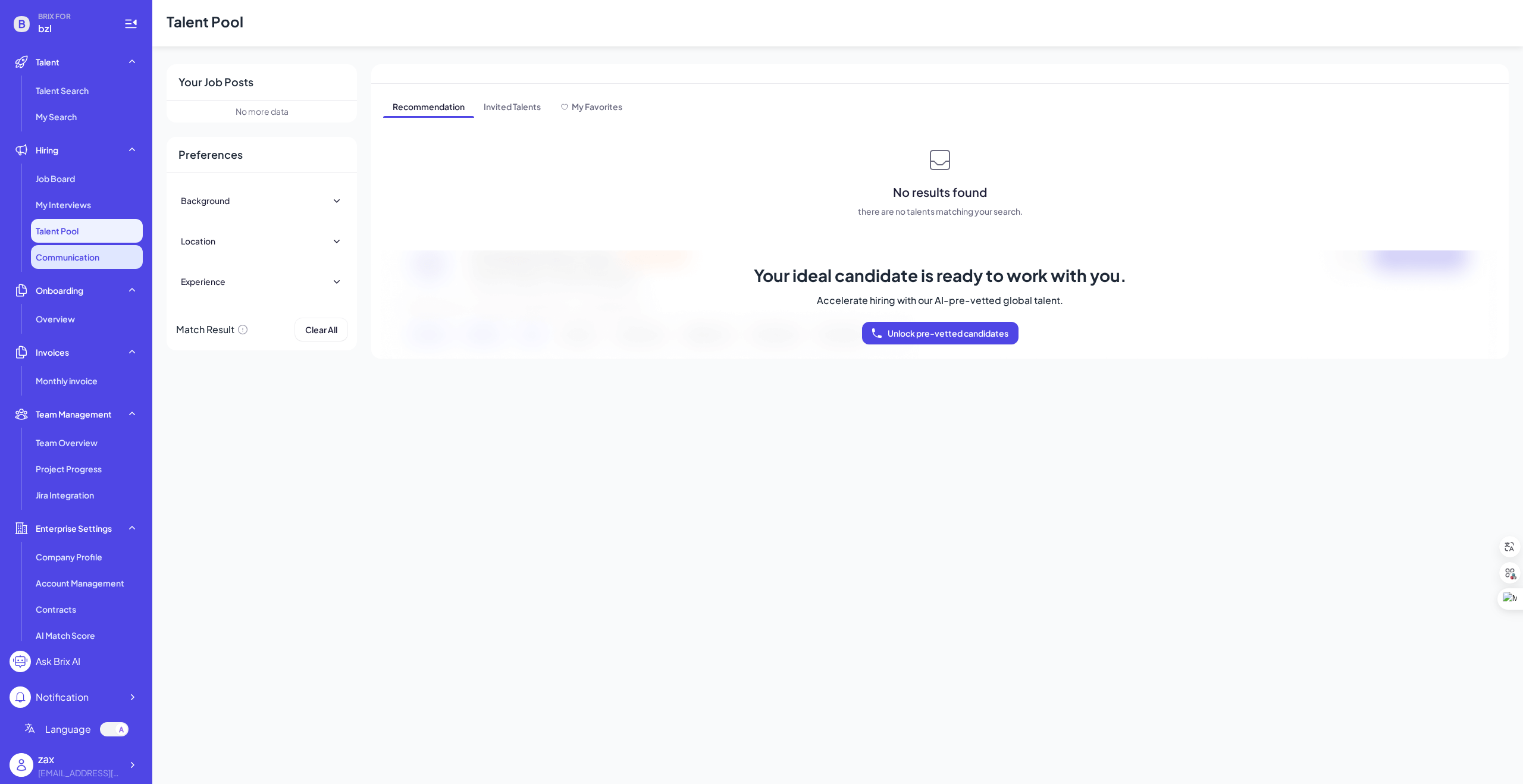
click at [72, 256] on span "Communication" at bounding box center [67, 257] width 64 height 12
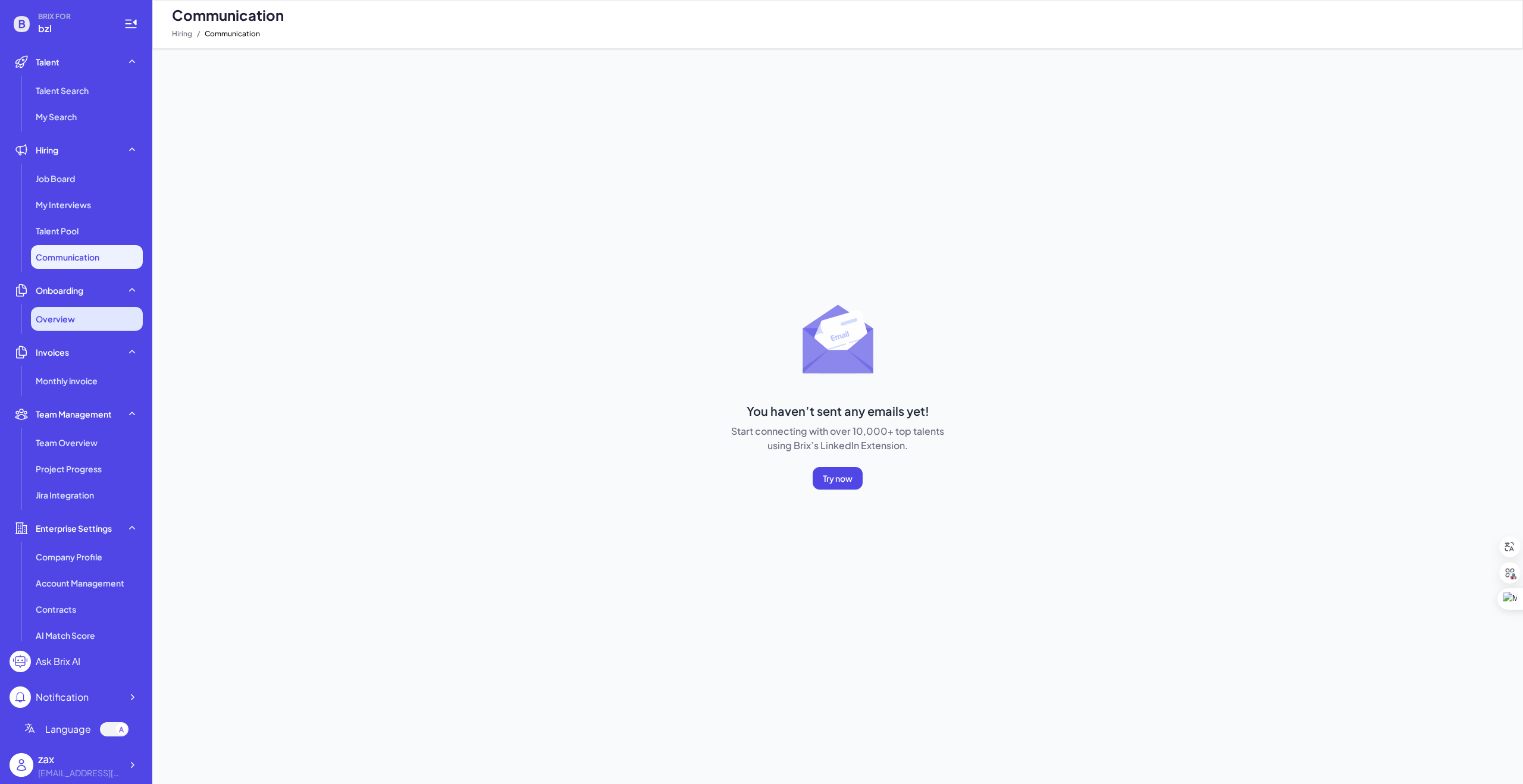
click at [71, 318] on span "Overview" at bounding box center [55, 319] width 39 height 12
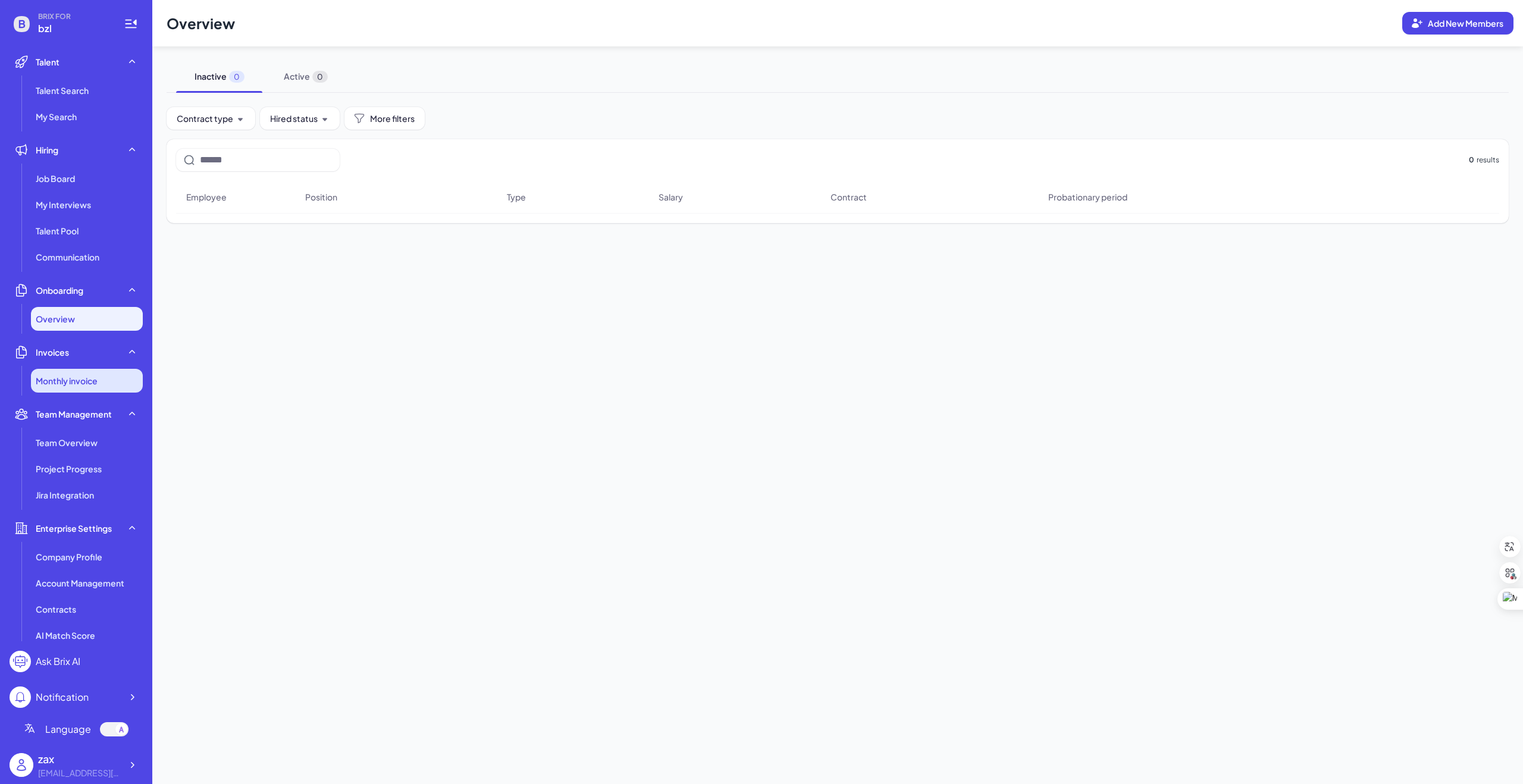
click at [66, 379] on span "Monthly invoice" at bounding box center [67, 381] width 62 height 12
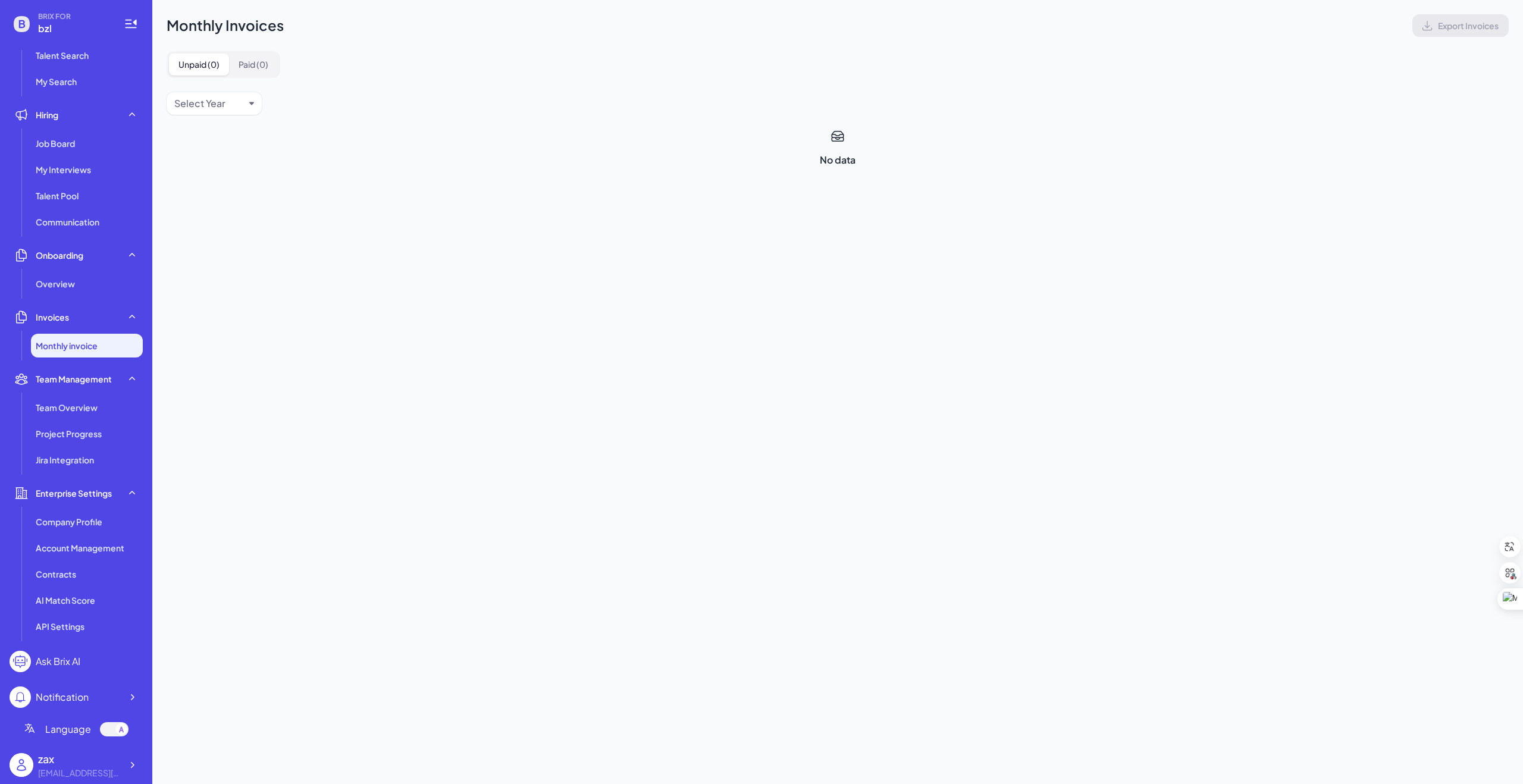
scroll to position [33, 0]
click at [60, 416] on li "Team Overview" at bounding box center [87, 409] width 112 height 24
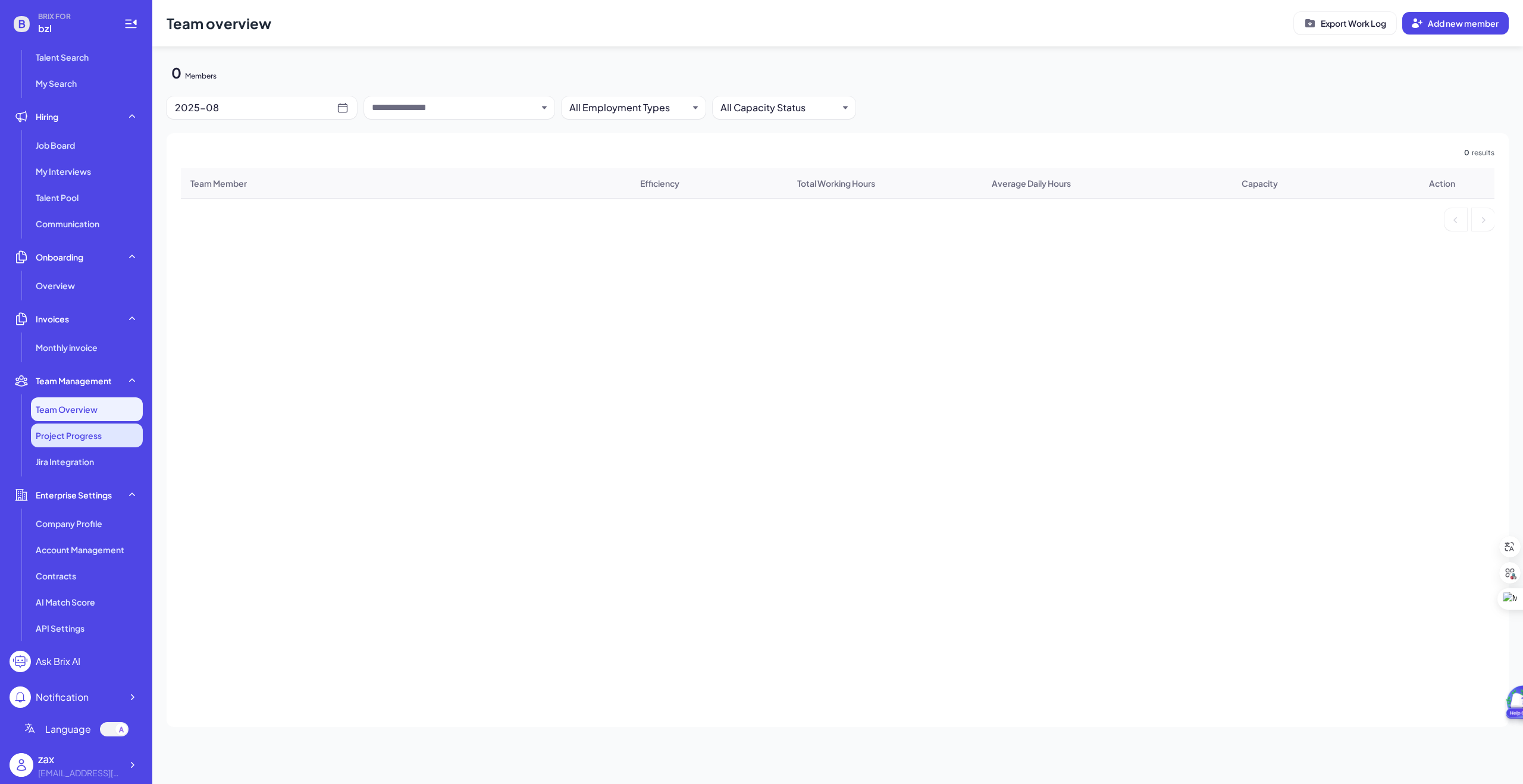
click at [61, 435] on span "Project Progress" at bounding box center [69, 435] width 66 height 12
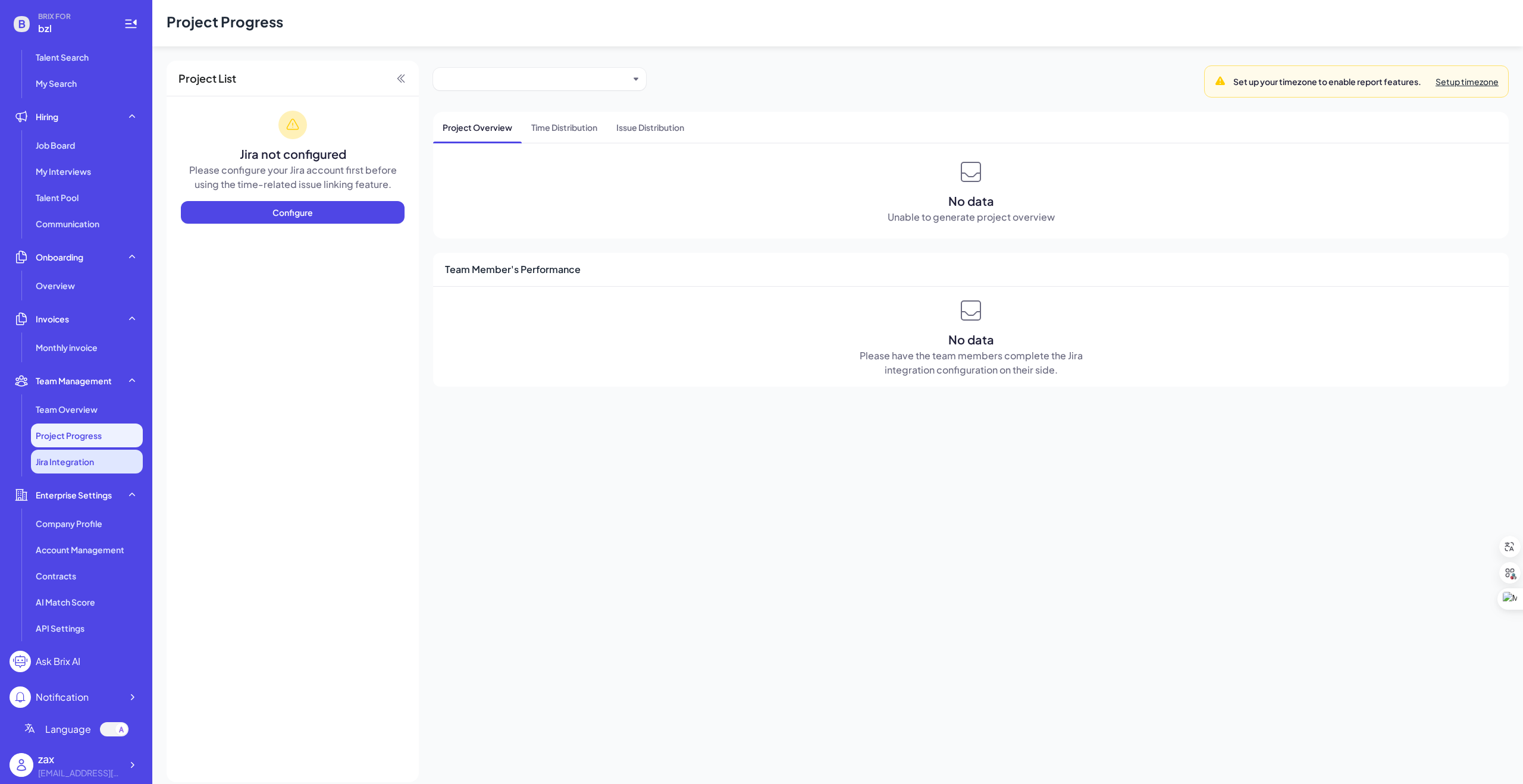
click at [61, 469] on li "Jira Integration" at bounding box center [87, 462] width 112 height 24
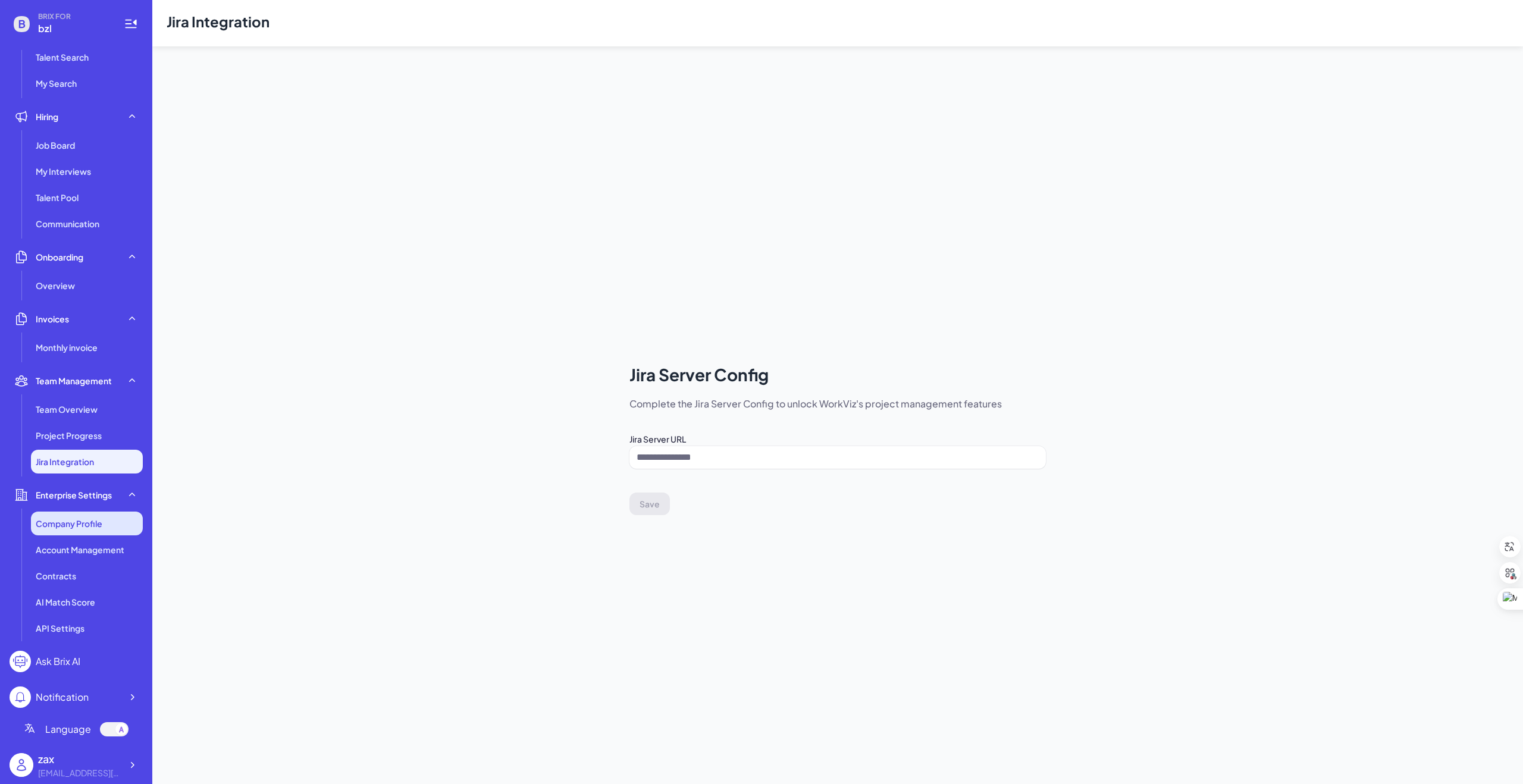
click at [64, 528] on span "Company Profile" at bounding box center [69, 524] width 67 height 12
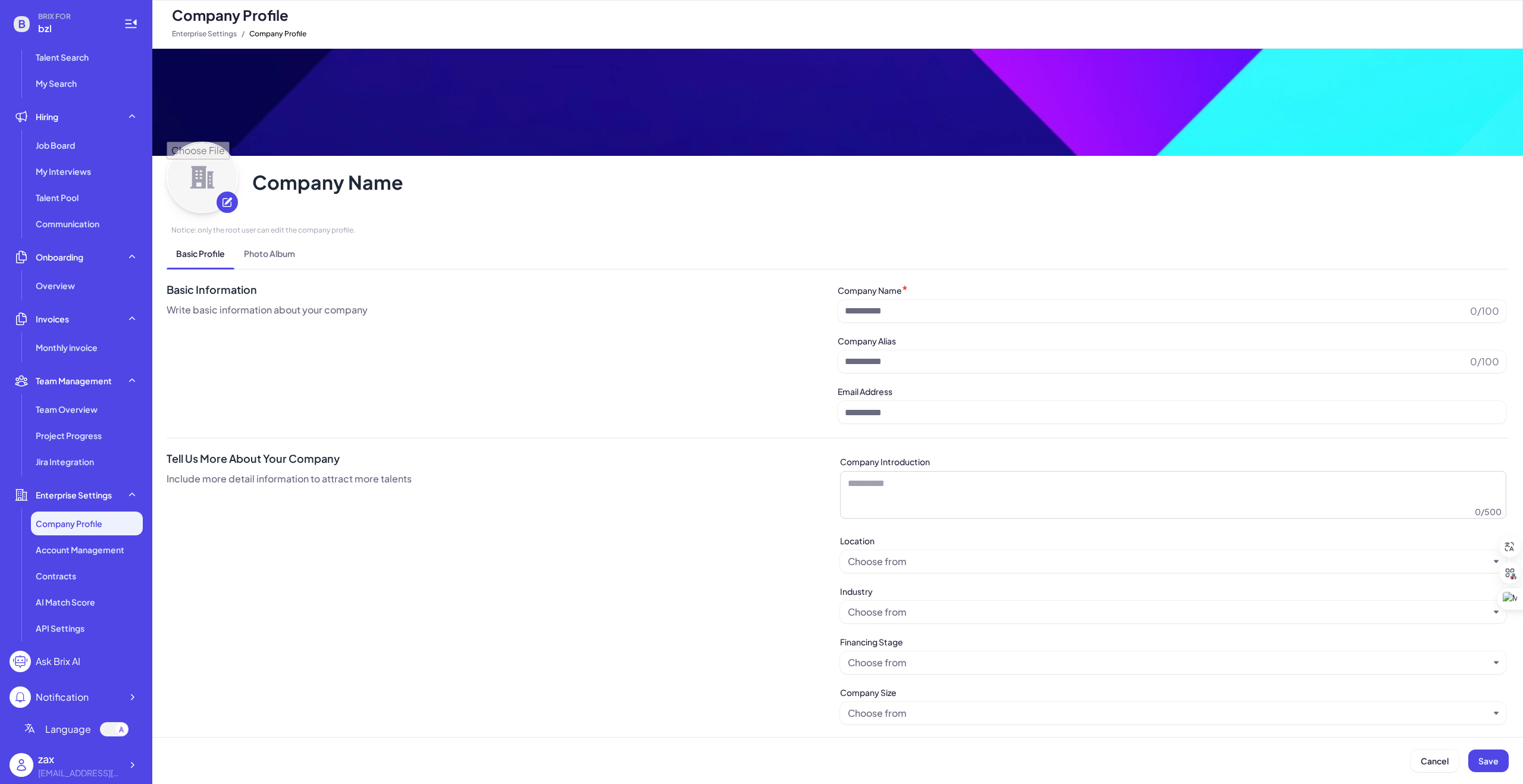
type input "***"
type input "**********"
click at [65, 555] on span "Account Management" at bounding box center [80, 550] width 89 height 12
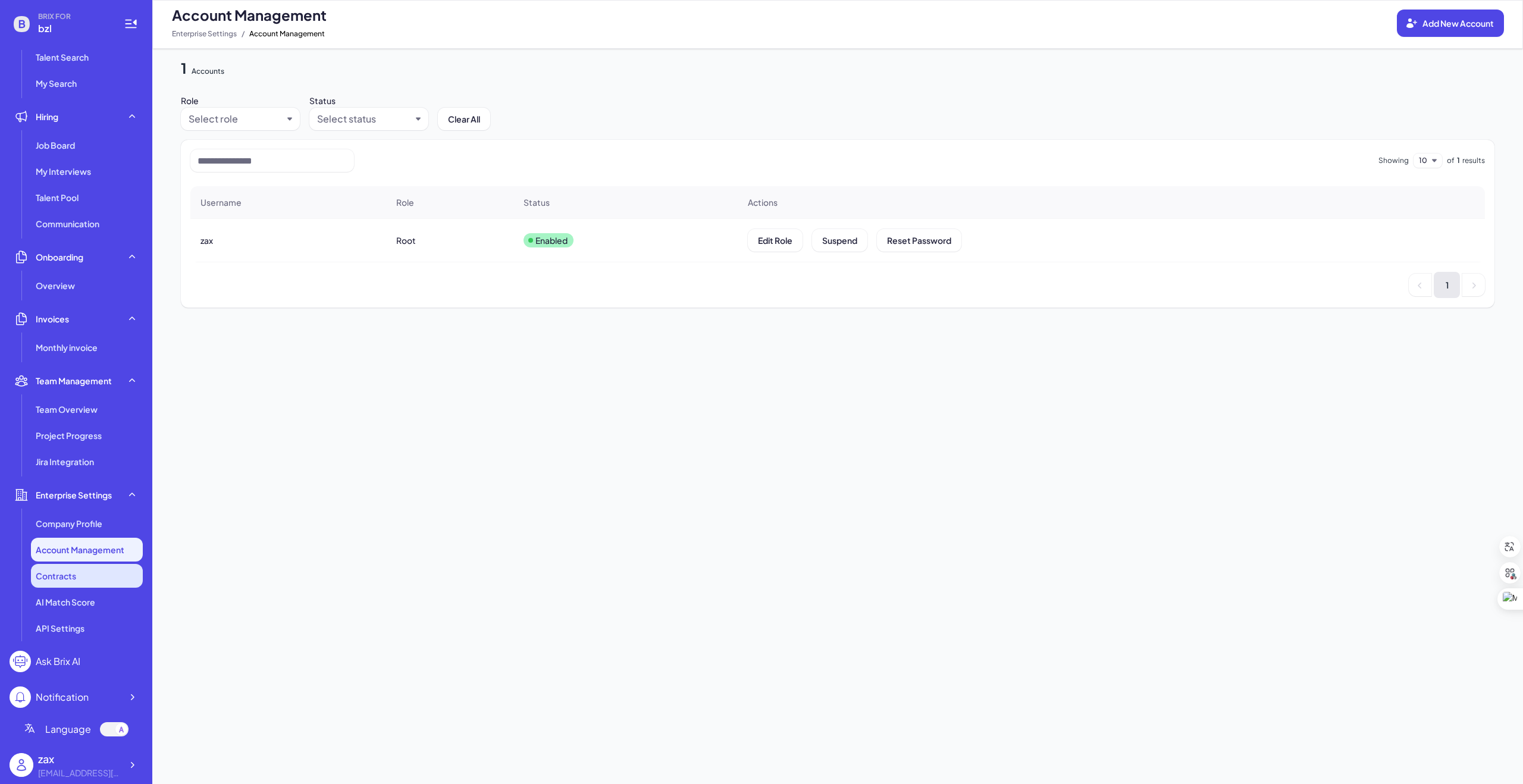
click at [59, 581] on span "Contracts" at bounding box center [56, 576] width 41 height 12
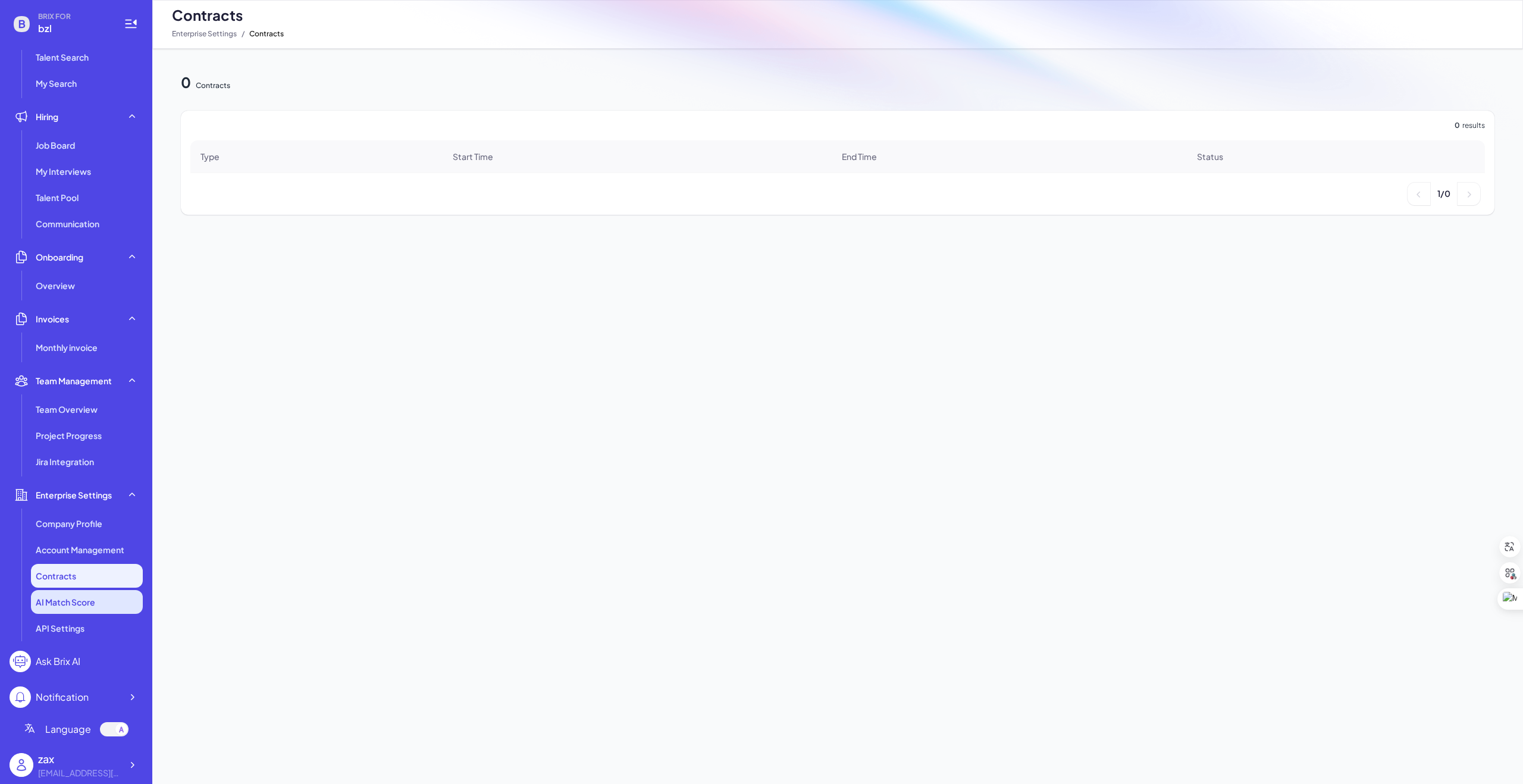
click at [59, 604] on span "AI Match Score" at bounding box center [66, 602] width 60 height 12
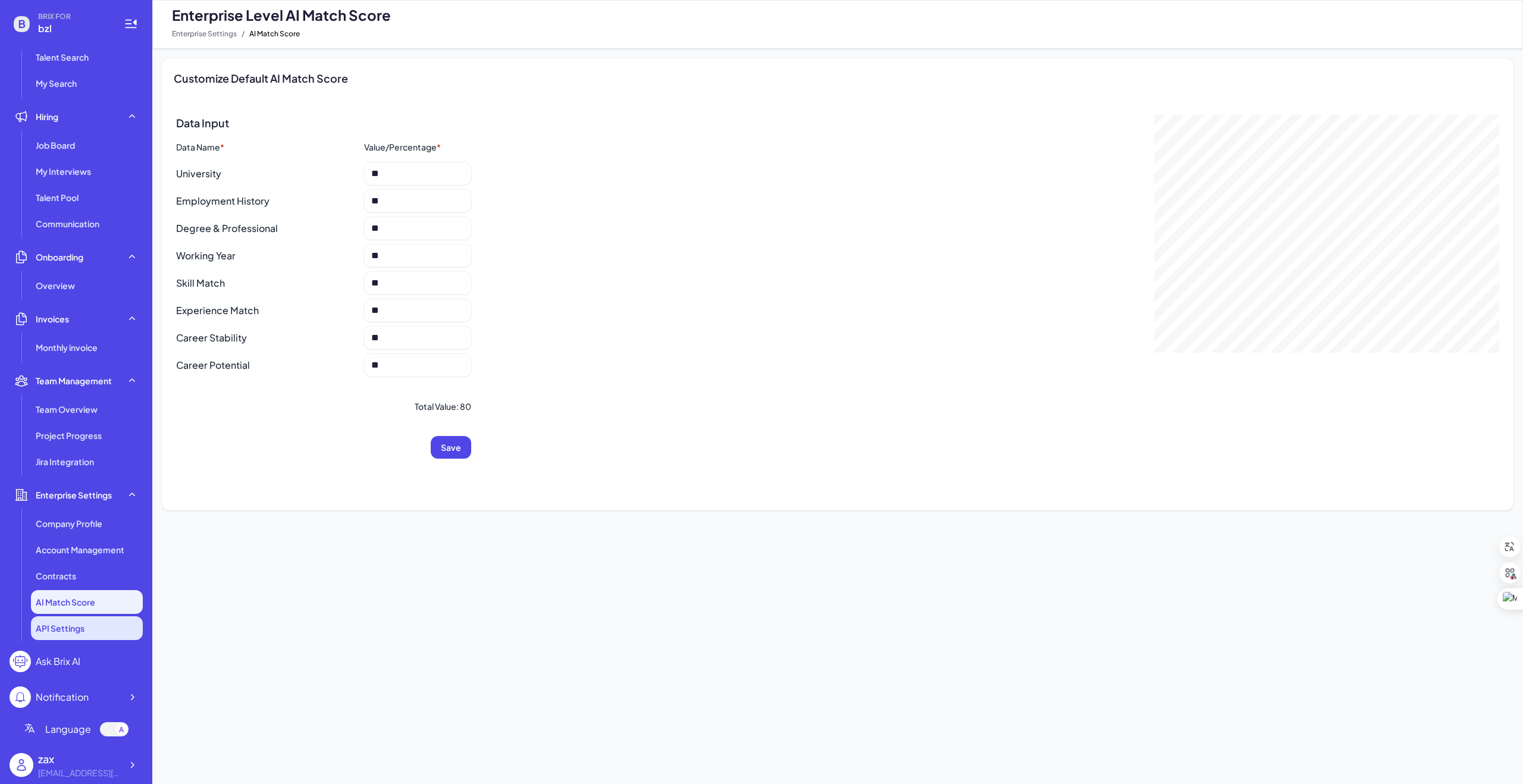
click at [63, 620] on li "API Settings" at bounding box center [87, 629] width 112 height 24
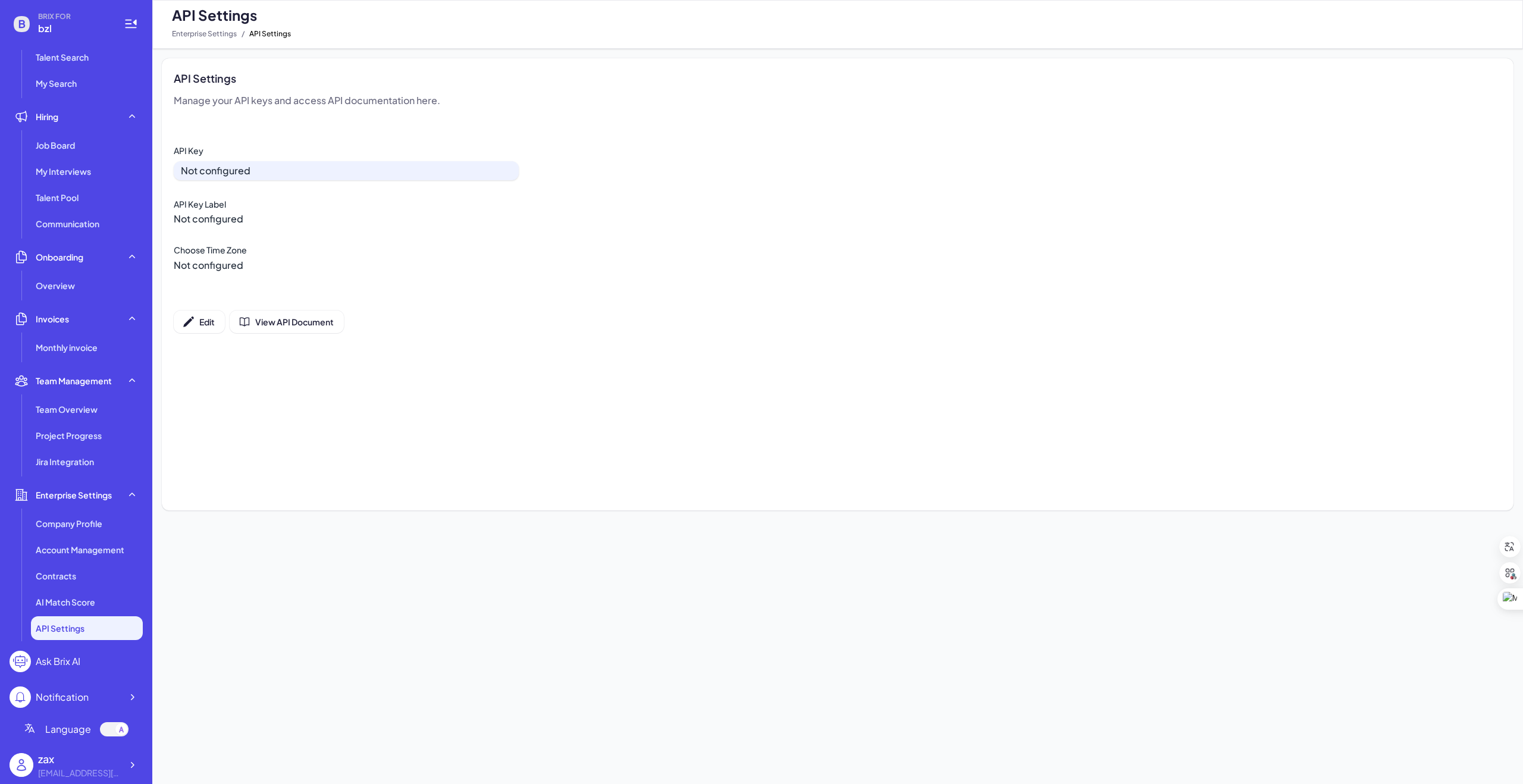
scroll to position [35, 0]
click at [66, 662] on div "Ask Brix AI" at bounding box center [58, 661] width 45 height 14
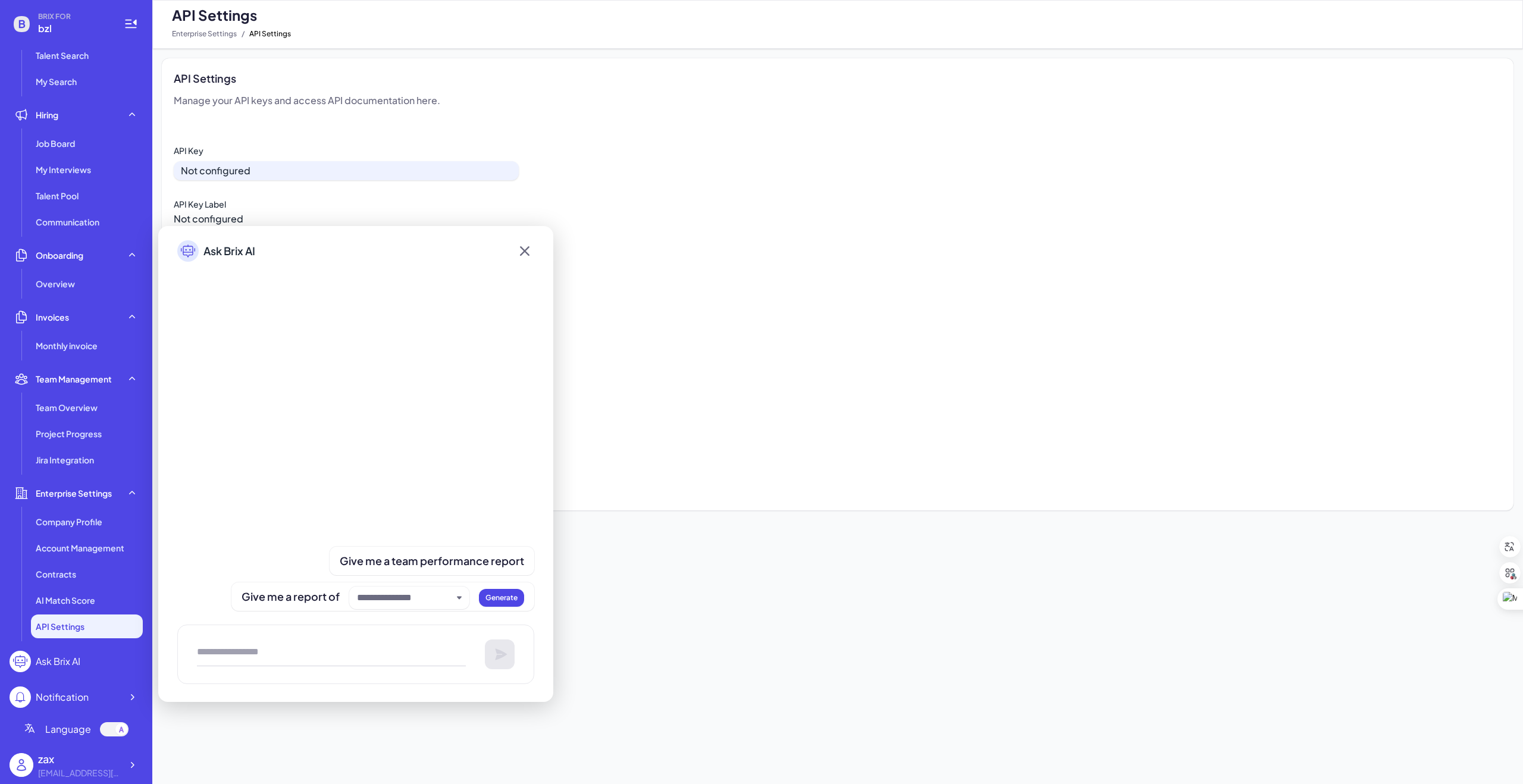
click at [57, 659] on div "Ask Brix AI" at bounding box center [58, 661] width 45 height 14
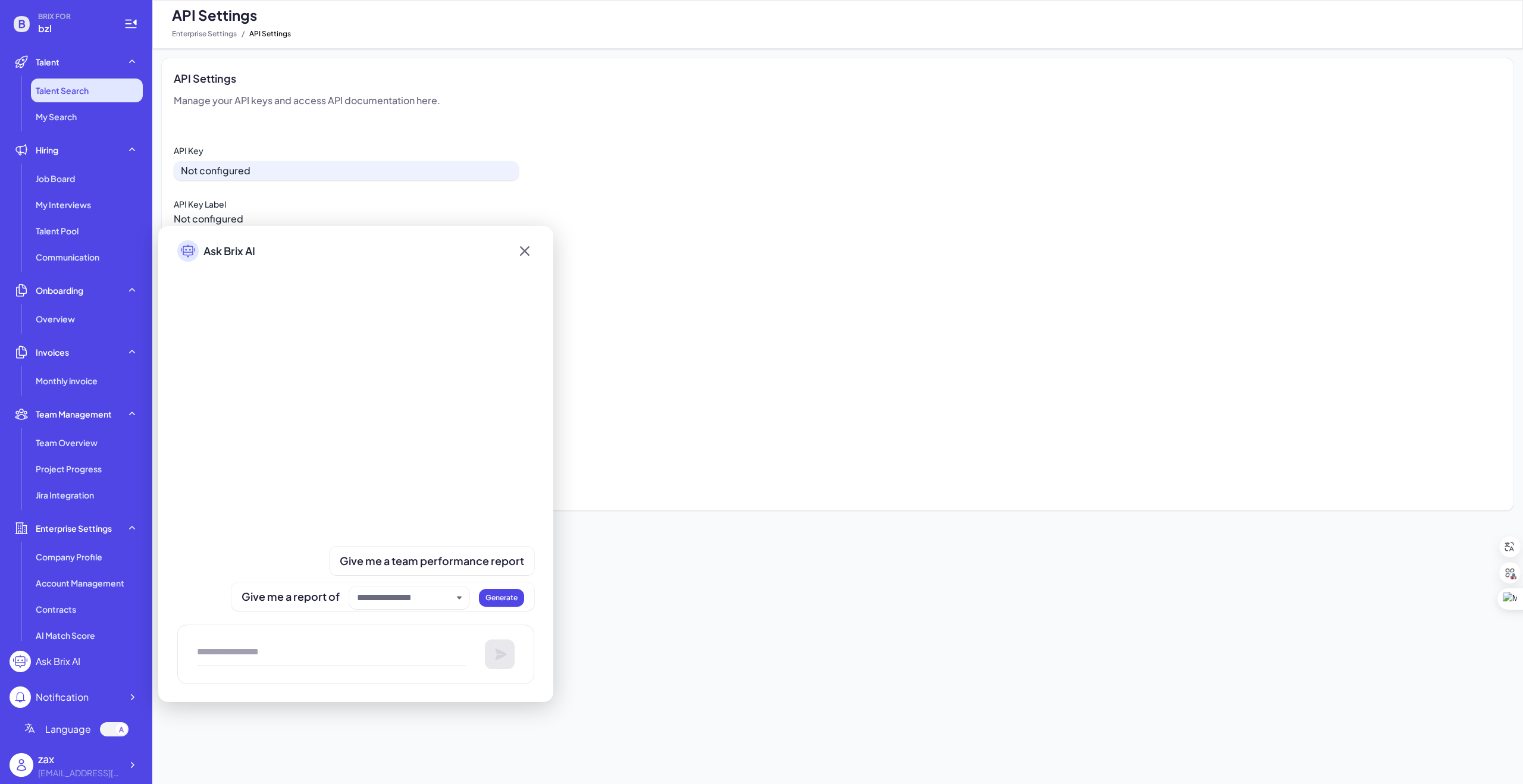
click at [64, 91] on span "Talent Search" at bounding box center [62, 91] width 53 height 12
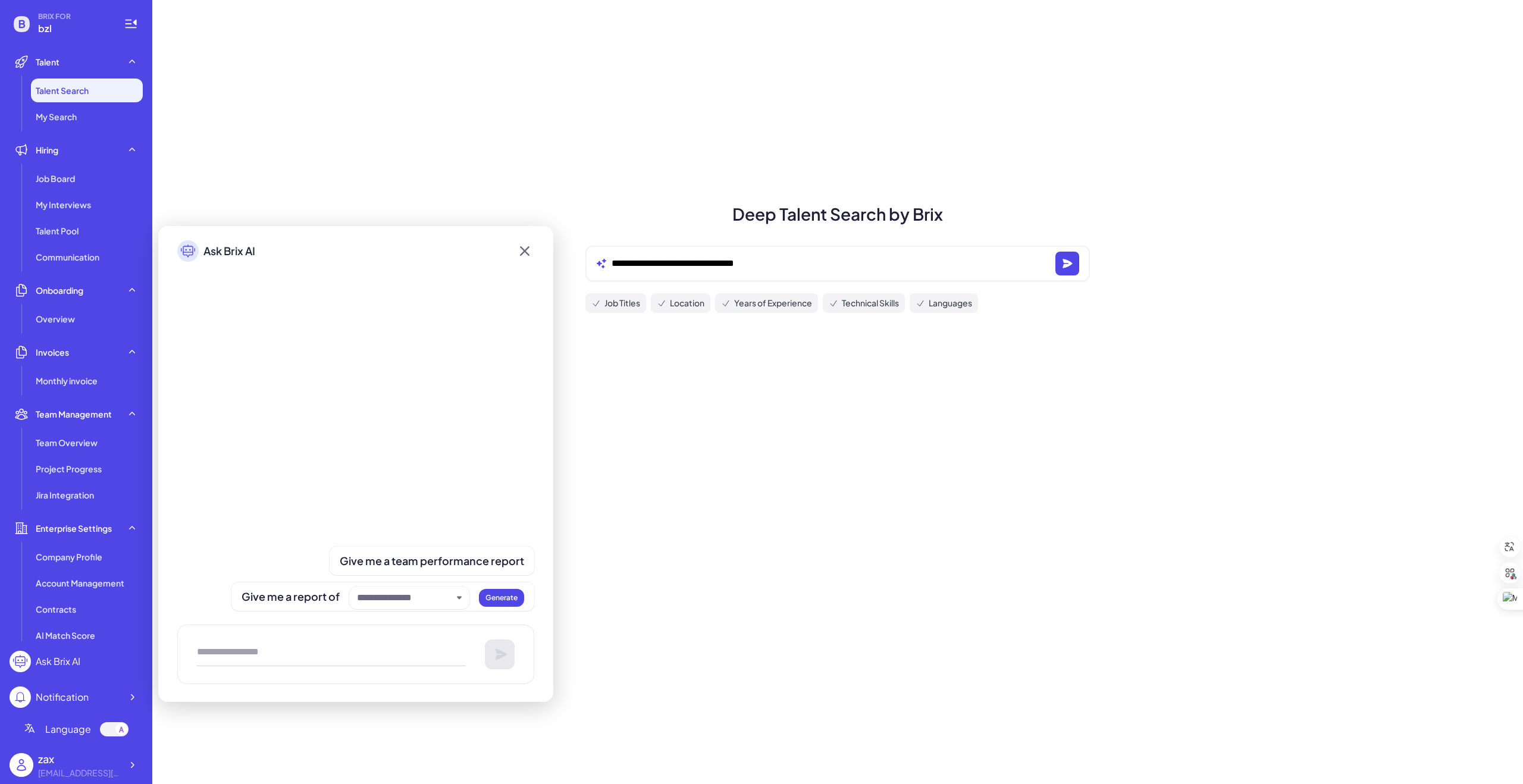
click at [250, 165] on div "**********" at bounding box center [838, 392] width 1371 height 784
click at [522, 251] on icon at bounding box center [525, 251] width 19 height 21
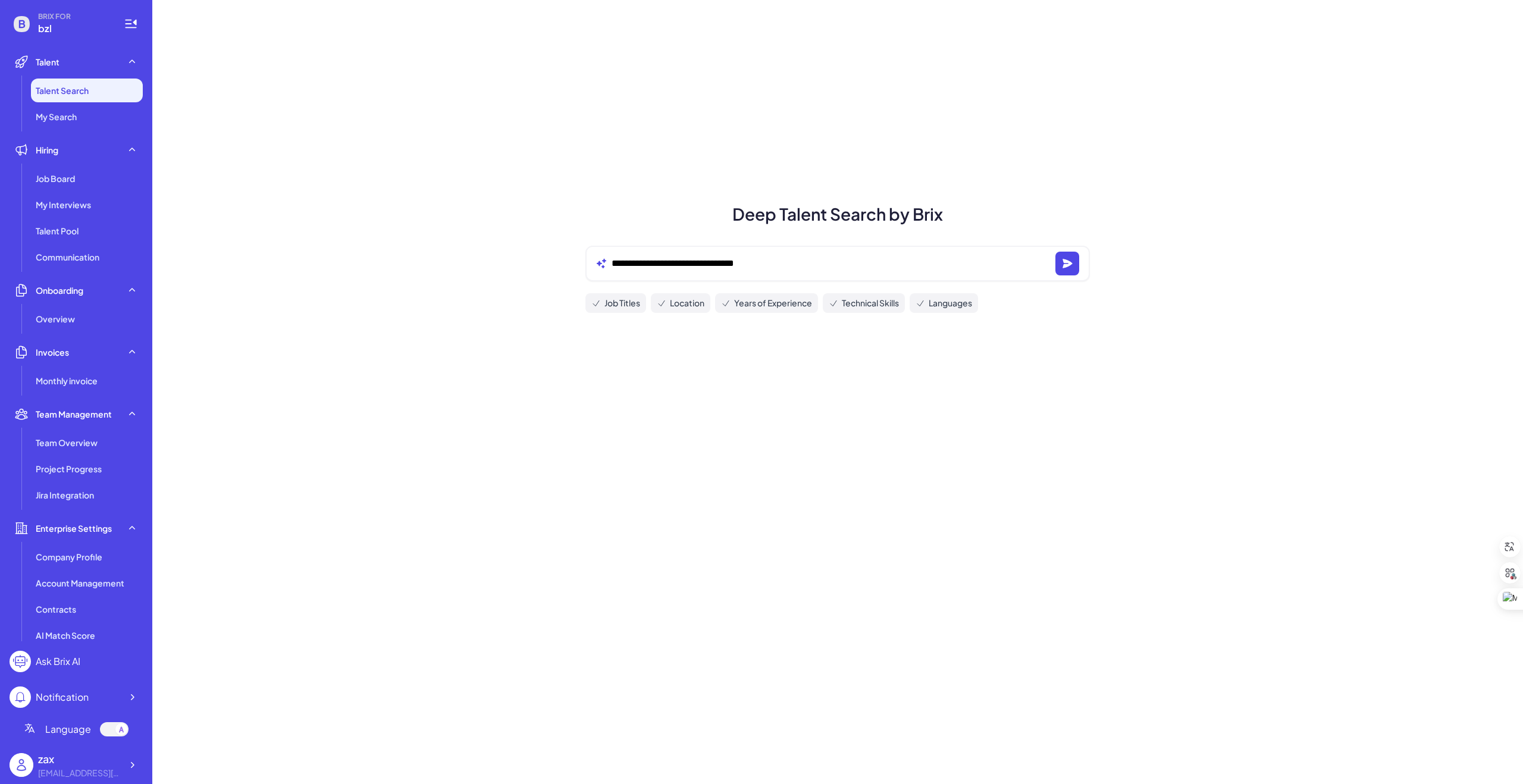
click at [620, 302] on span "Job Titles" at bounding box center [623, 303] width 36 height 13
click at [788, 301] on span "Years of Experience" at bounding box center [773, 303] width 78 height 13
click at [887, 300] on span "Technical Skills" at bounding box center [871, 303] width 57 height 13
click at [924, 304] on icon at bounding box center [921, 303] width 6 height 5
click at [1076, 268] on button "button" at bounding box center [1067, 263] width 24 height 24
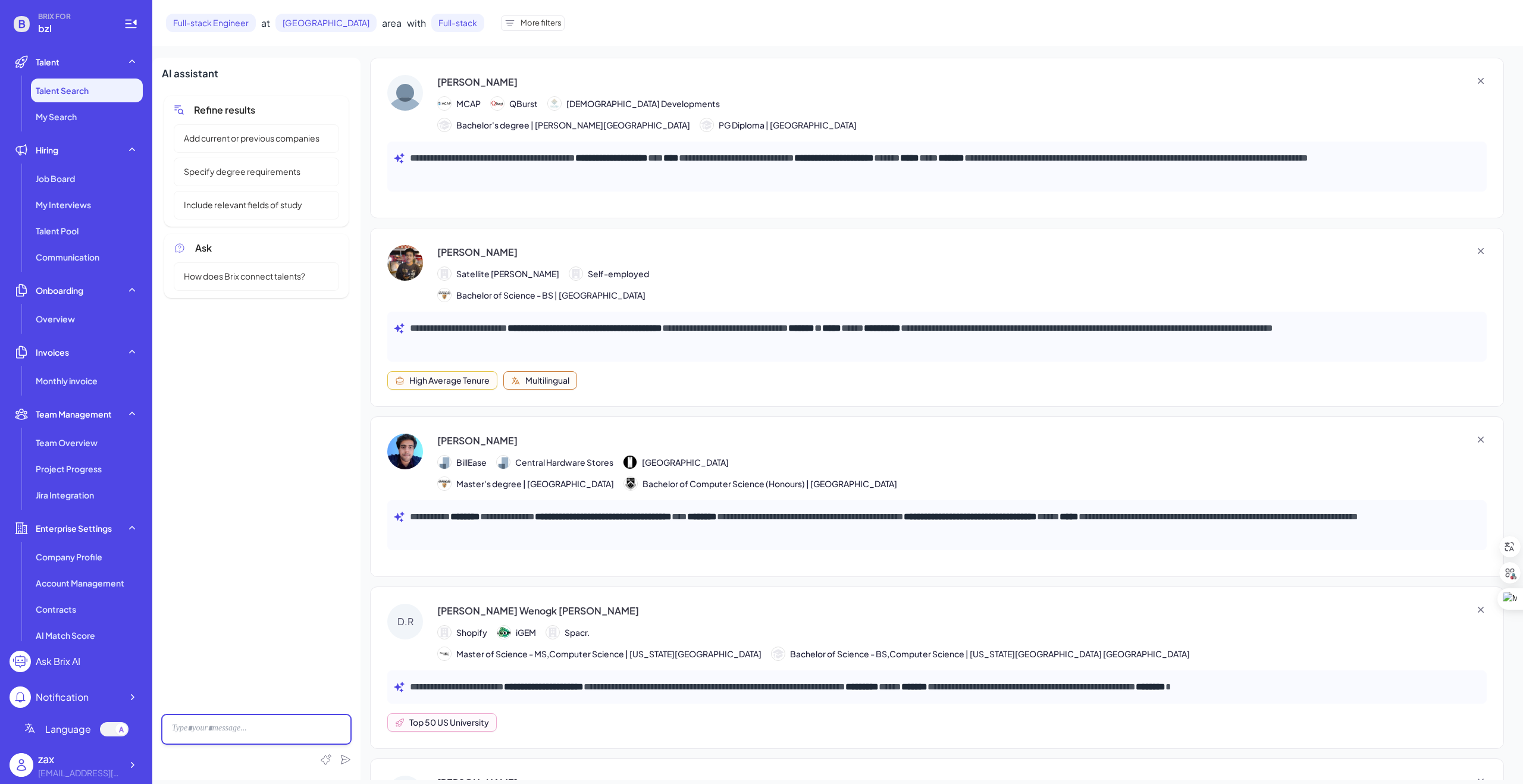
click at [229, 730] on div at bounding box center [257, 729] width 189 height 30
click at [207, 727] on div at bounding box center [257, 729] width 189 height 30
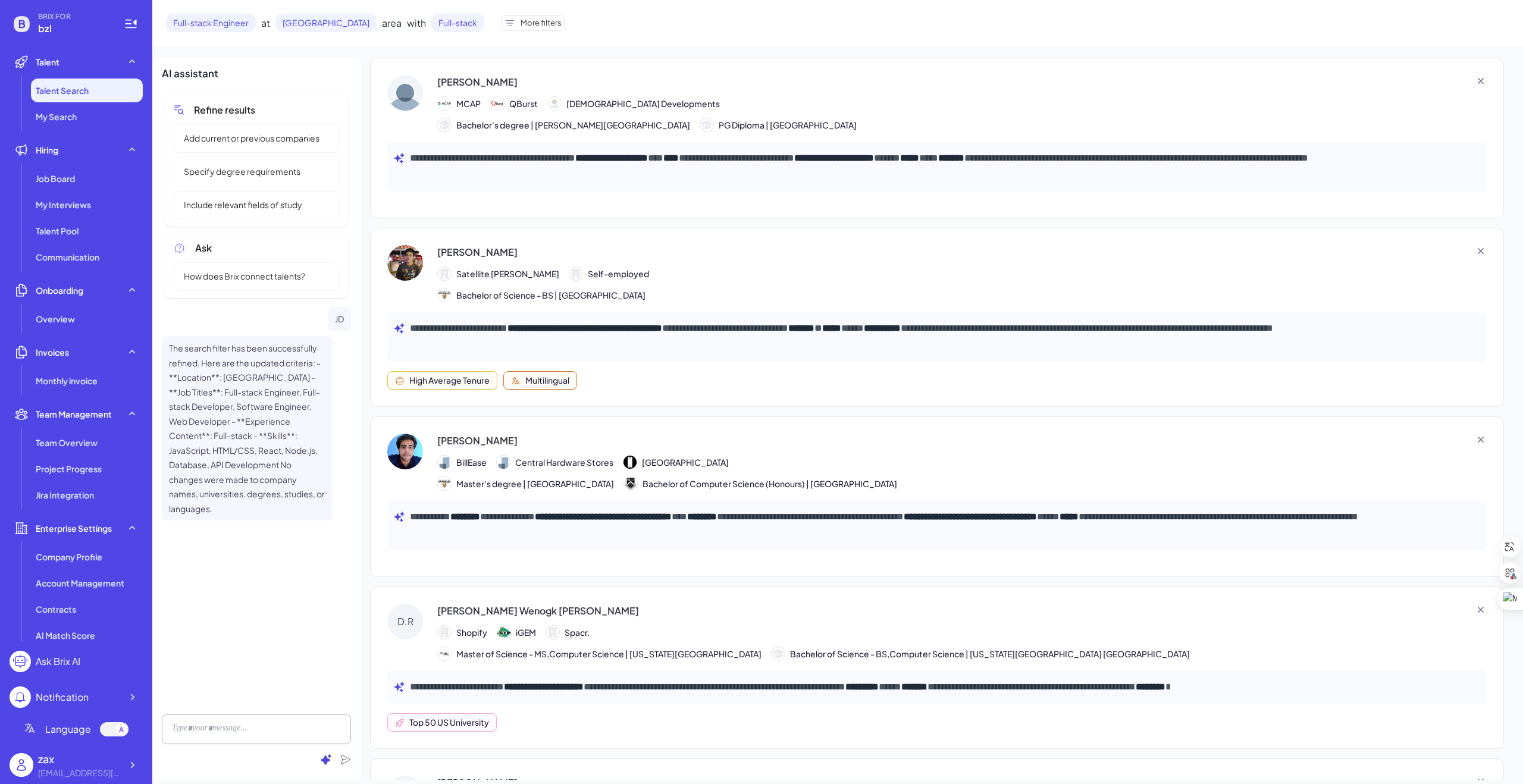
click at [327, 761] on icon at bounding box center [326, 760] width 10 height 10
click at [278, 674] on div "Refine results" at bounding box center [233, 673] width 138 height 21
click at [273, 671] on div "Specify degree requirements" at bounding box center [232, 662] width 150 height 29
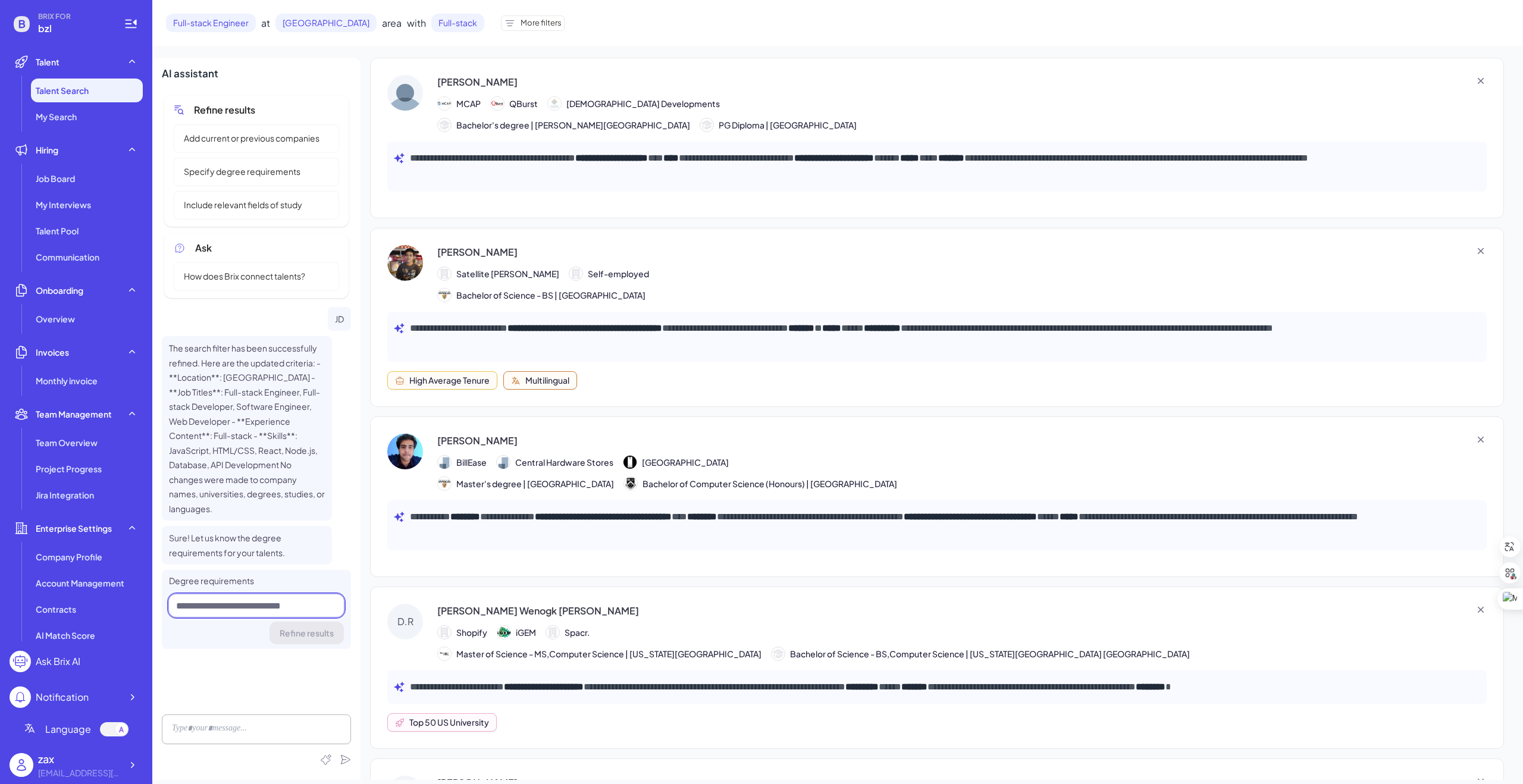
click at [254, 595] on input at bounding box center [257, 606] width 175 height 23
click at [272, 648] on div "Refine results Add current or previous companies Specify degree requirements In…" at bounding box center [257, 399] width 189 height 612
